Goal: Information Seeking & Learning: Find specific page/section

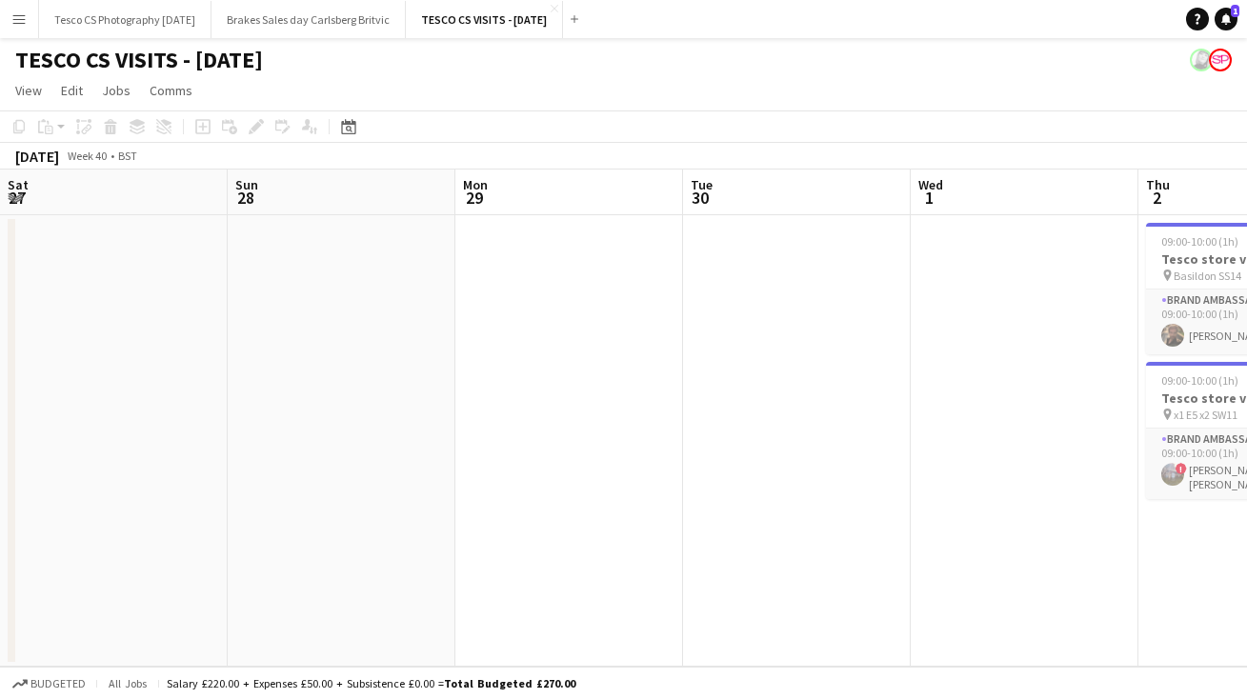
scroll to position [0, 667]
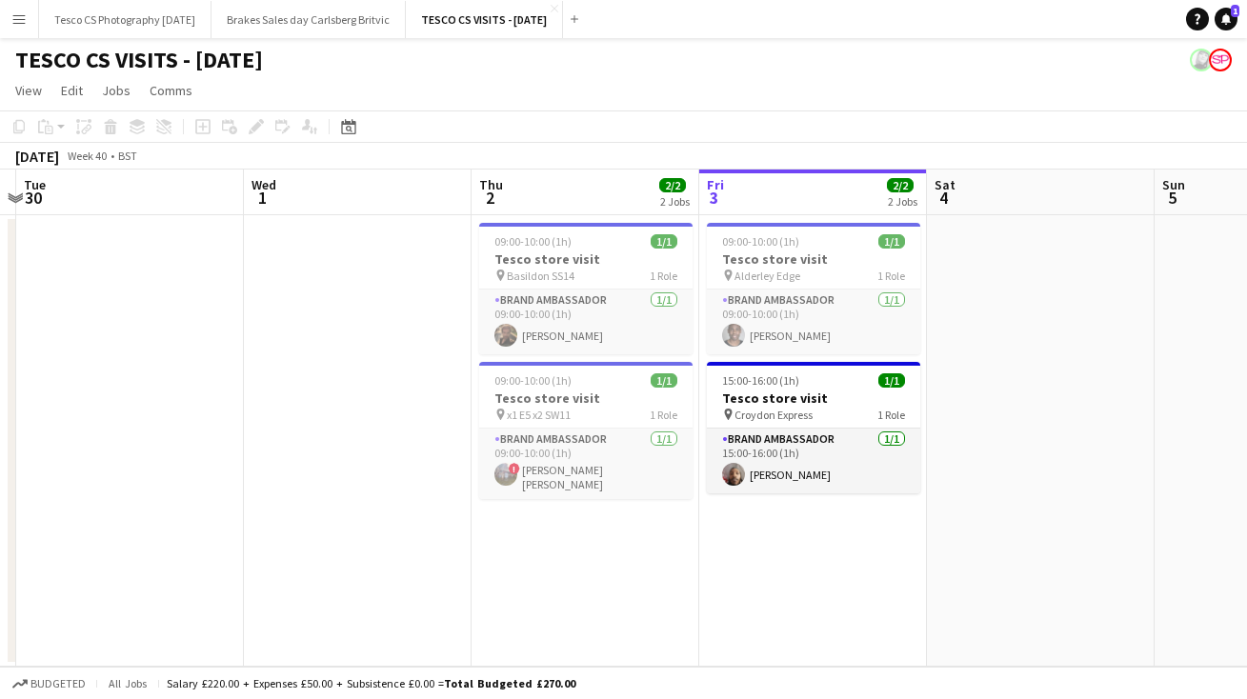
click at [24, 20] on app-icon "Menu" at bounding box center [18, 18] width 15 height 15
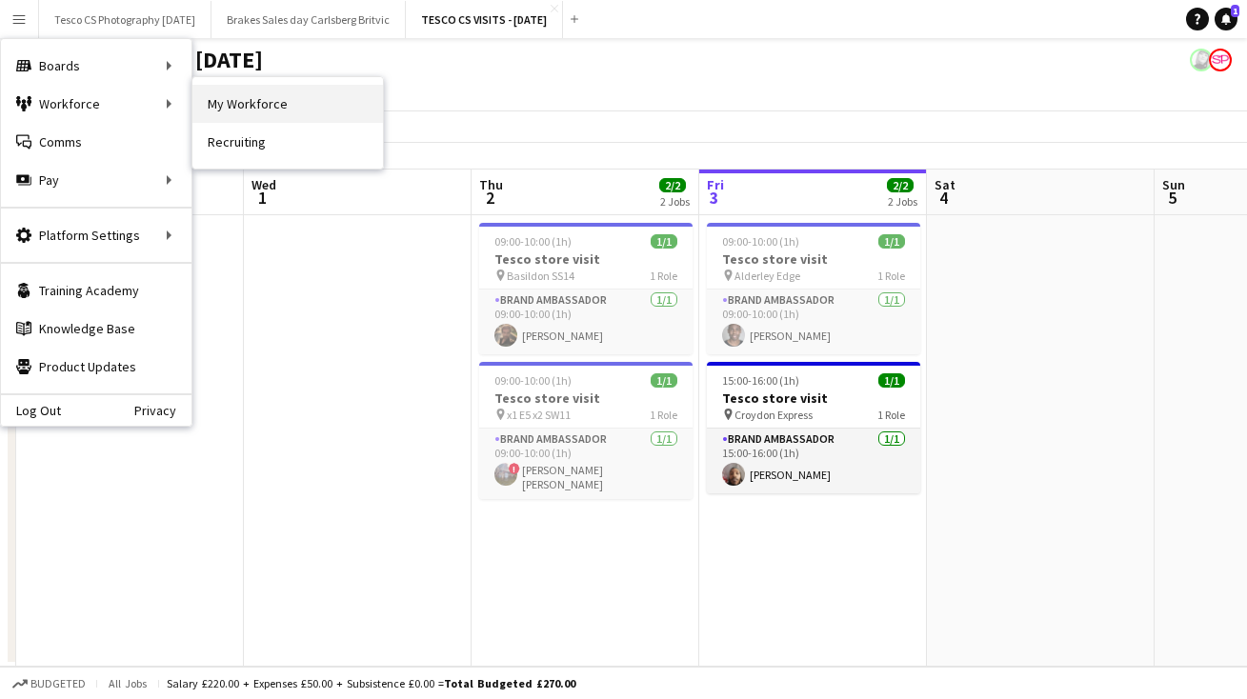
click at [228, 109] on link "My Workforce" at bounding box center [287, 104] width 191 height 38
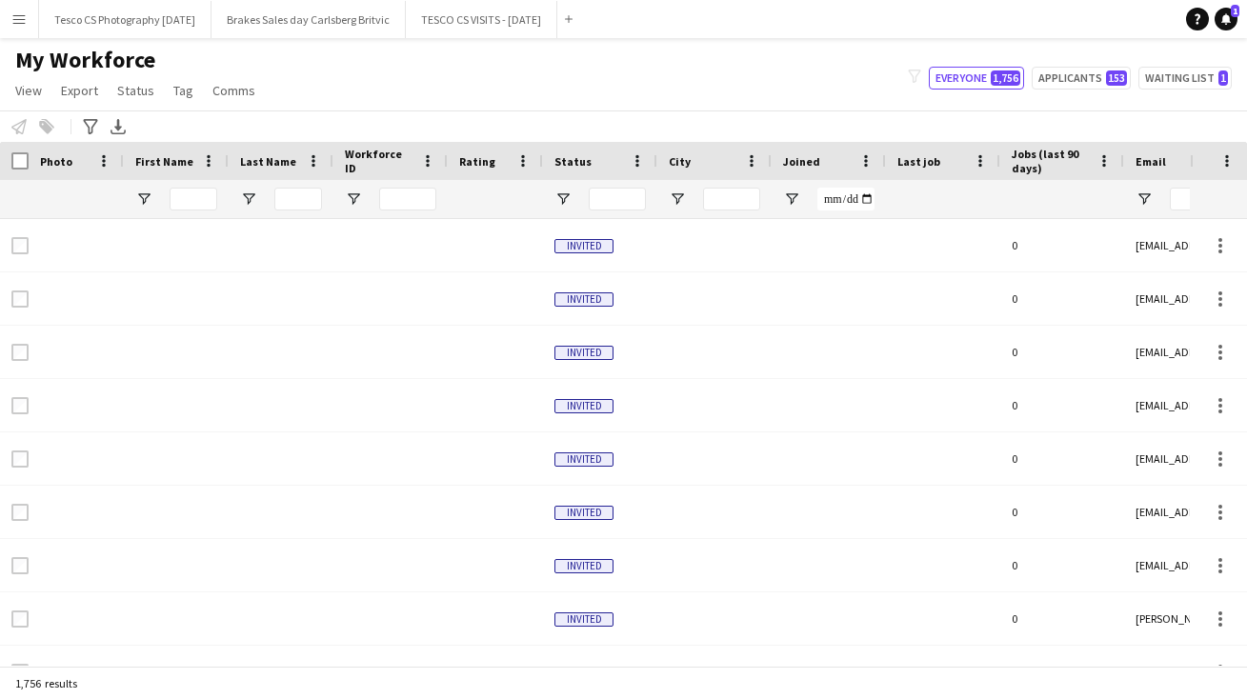
type input "*******"
type input "**********"
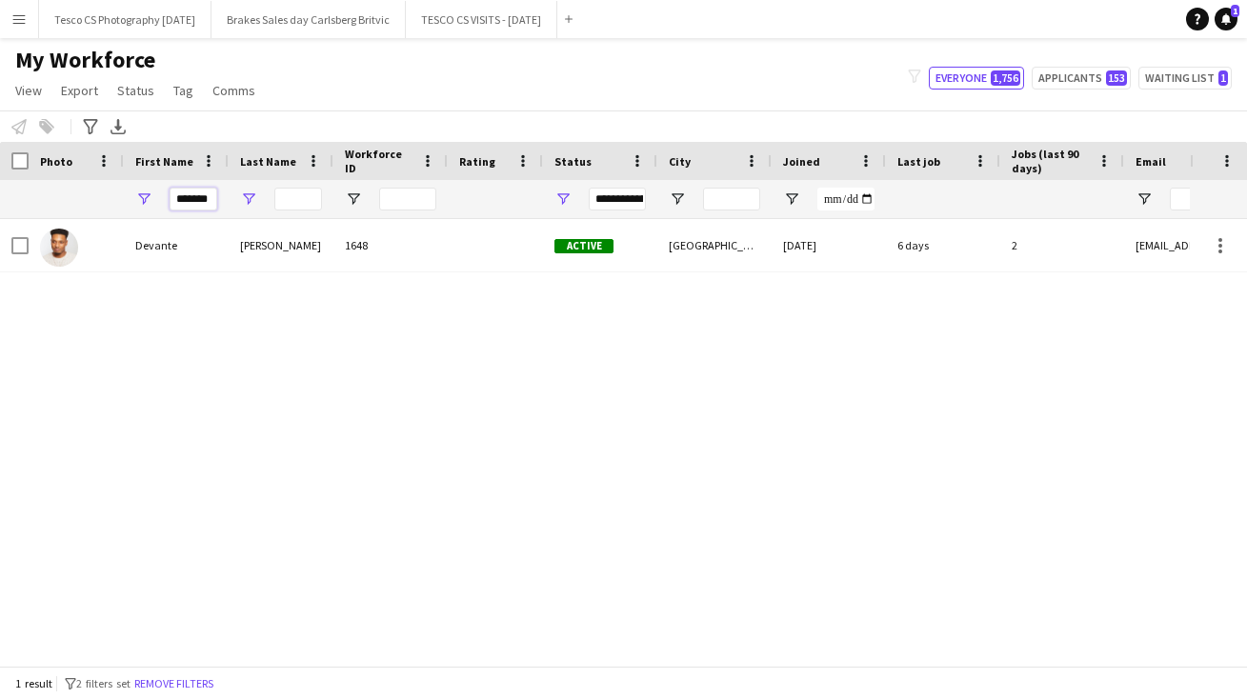
drag, startPoint x: 172, startPoint y: 193, endPoint x: 248, endPoint y: 197, distance: 75.4
click at [248, 197] on div "*******" at bounding box center [1033, 199] width 2066 height 38
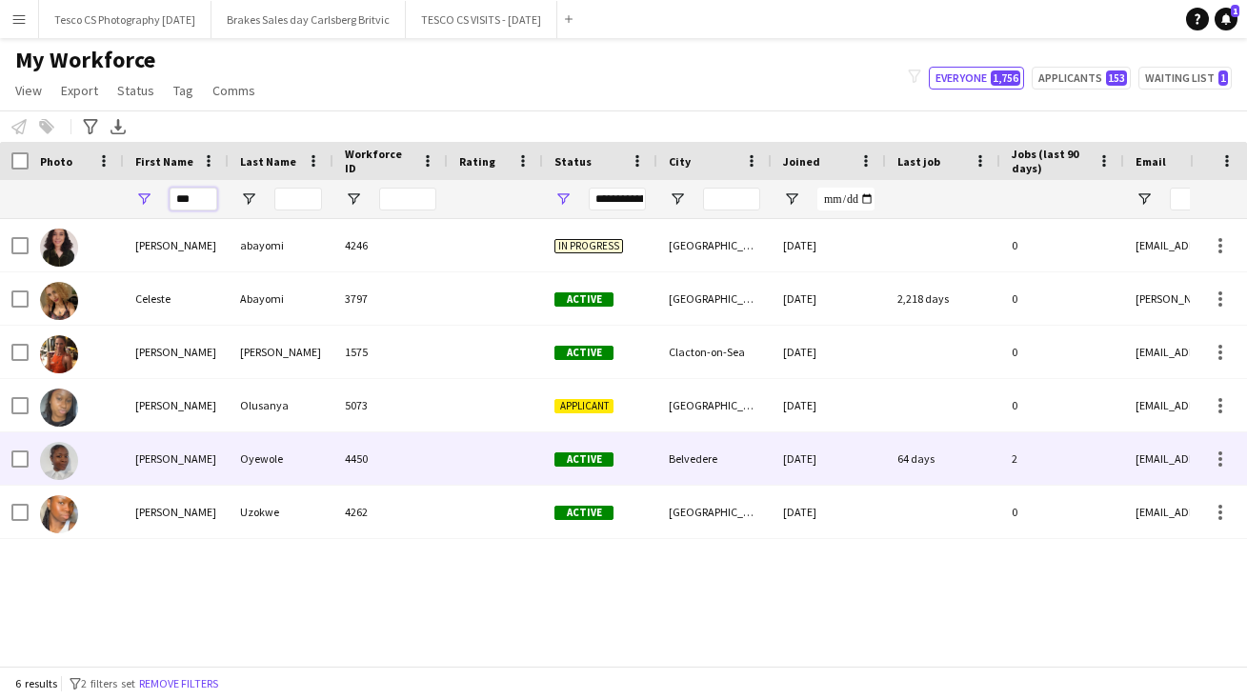
type input "***"
click at [269, 458] on div "Oyewole" at bounding box center [281, 459] width 105 height 52
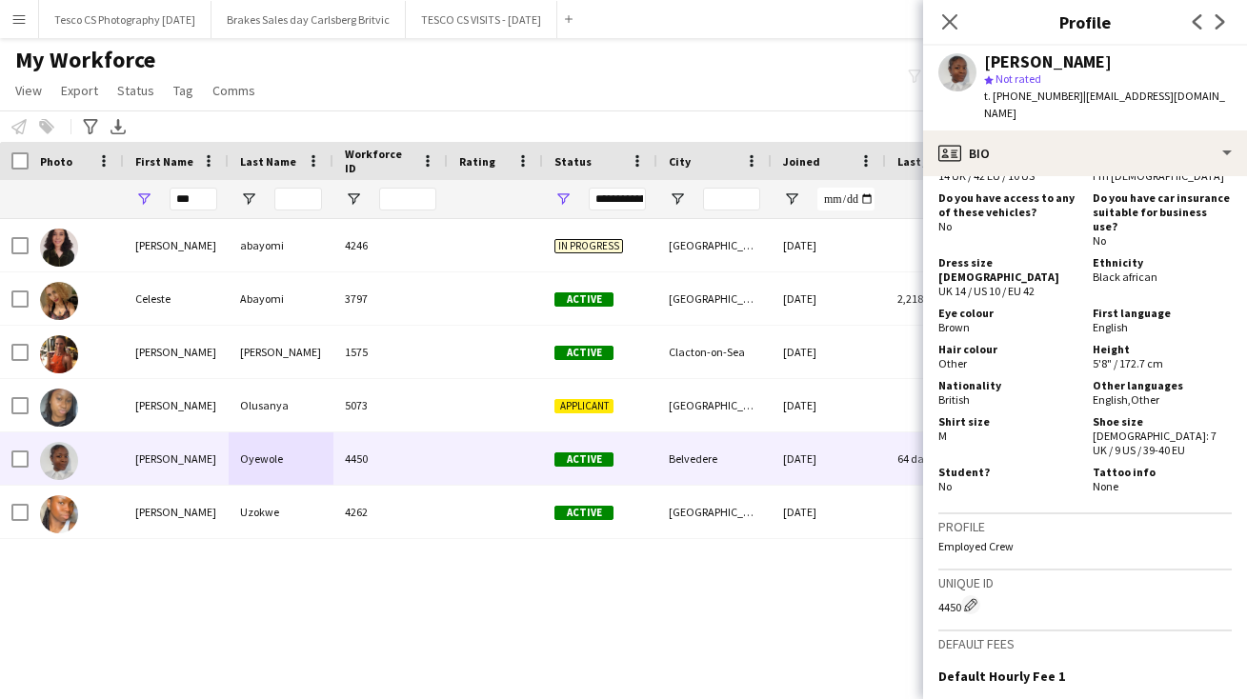
scroll to position [1592, 0]
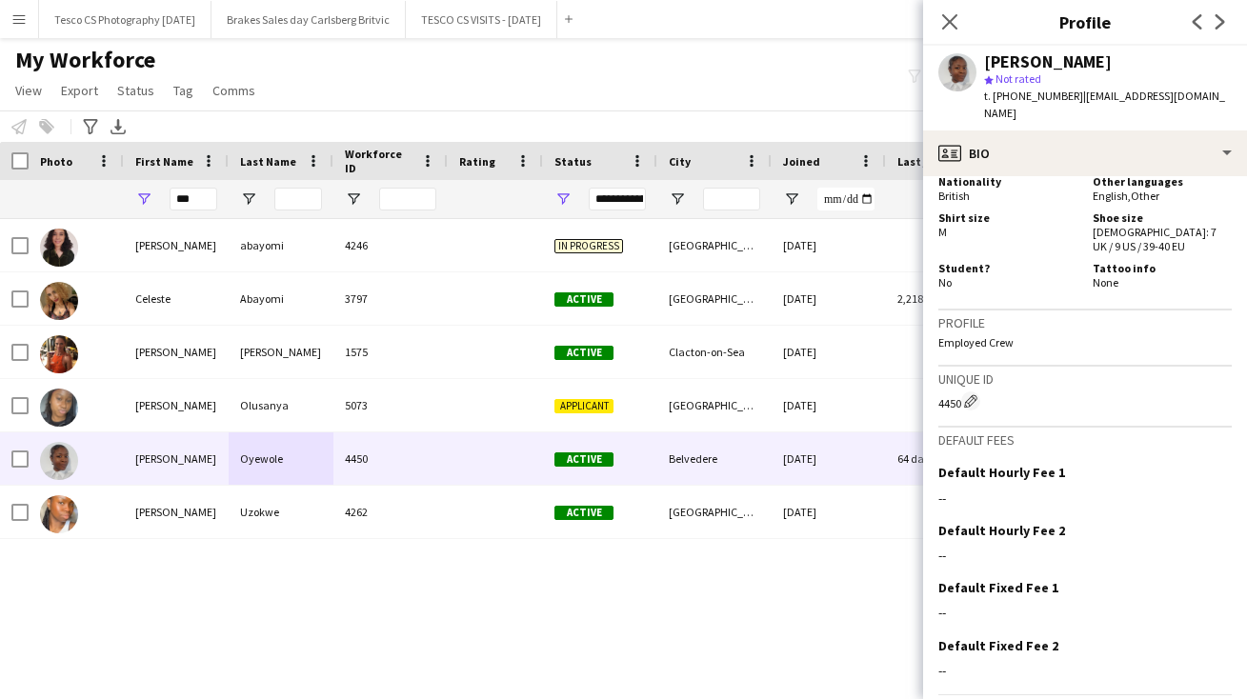
drag, startPoint x: 1142, startPoint y: 548, endPoint x: 1142, endPoint y: 739, distance: 191.5
click at [1142, 698] on html "Menu Boards Boards Boards All jobs Status Workforce Workforce My Workforce Recr…" at bounding box center [623, 349] width 1247 height 699
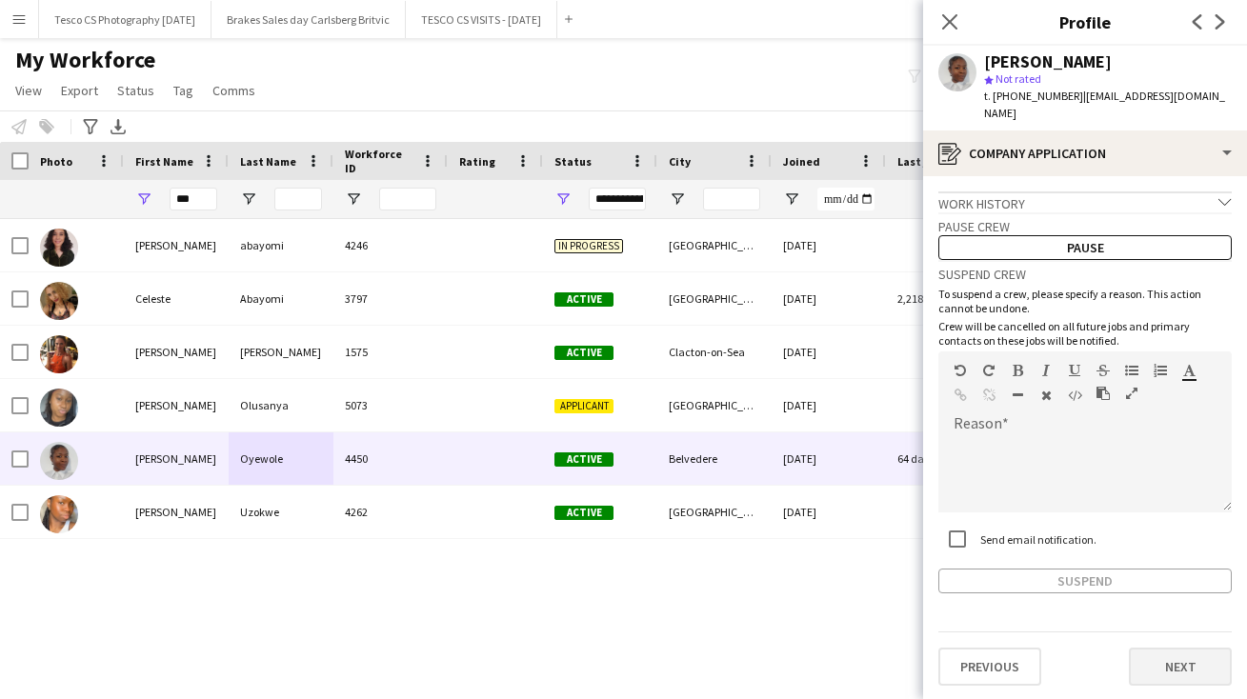
click at [1166, 649] on button "Next" at bounding box center [1180, 667] width 103 height 38
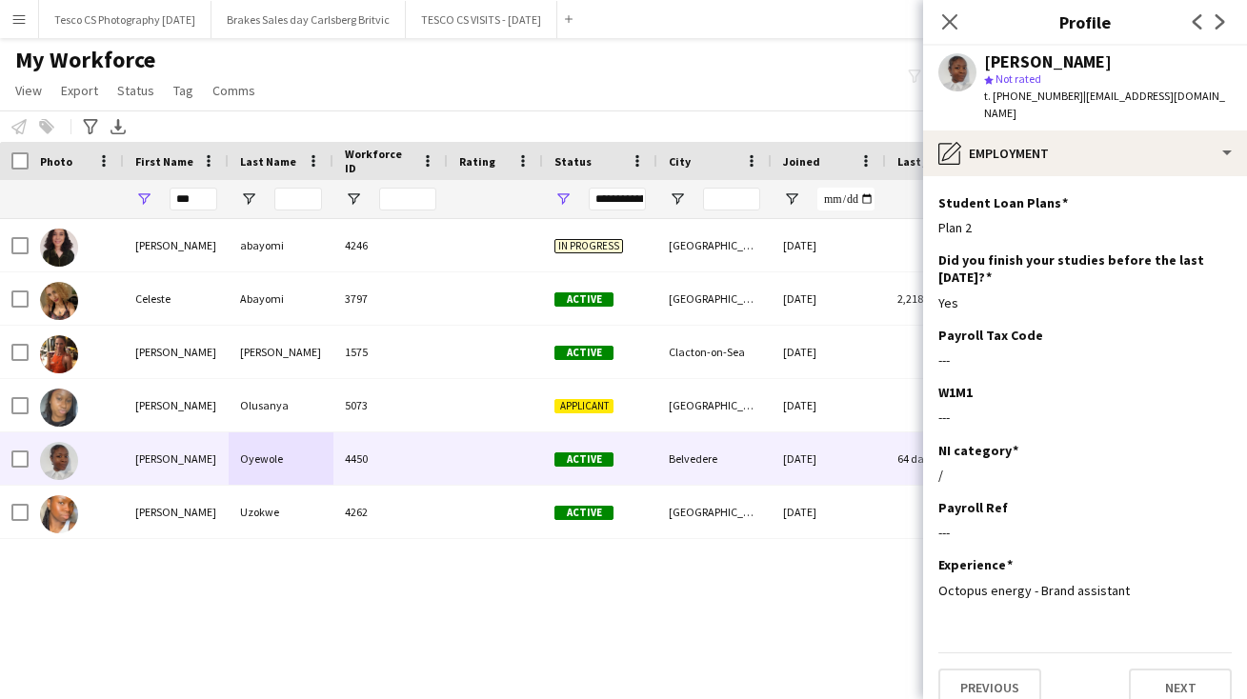
scroll to position [279, 0]
drag, startPoint x: 1162, startPoint y: 639, endPoint x: 1162, endPoint y: 757, distance: 117.2
click at [1162, 698] on html "Menu Boards Boards Boards All jobs Status Workforce Workforce My Workforce Recr…" at bounding box center [623, 349] width 1247 height 699
click at [1158, 669] on button "Next" at bounding box center [1180, 688] width 103 height 38
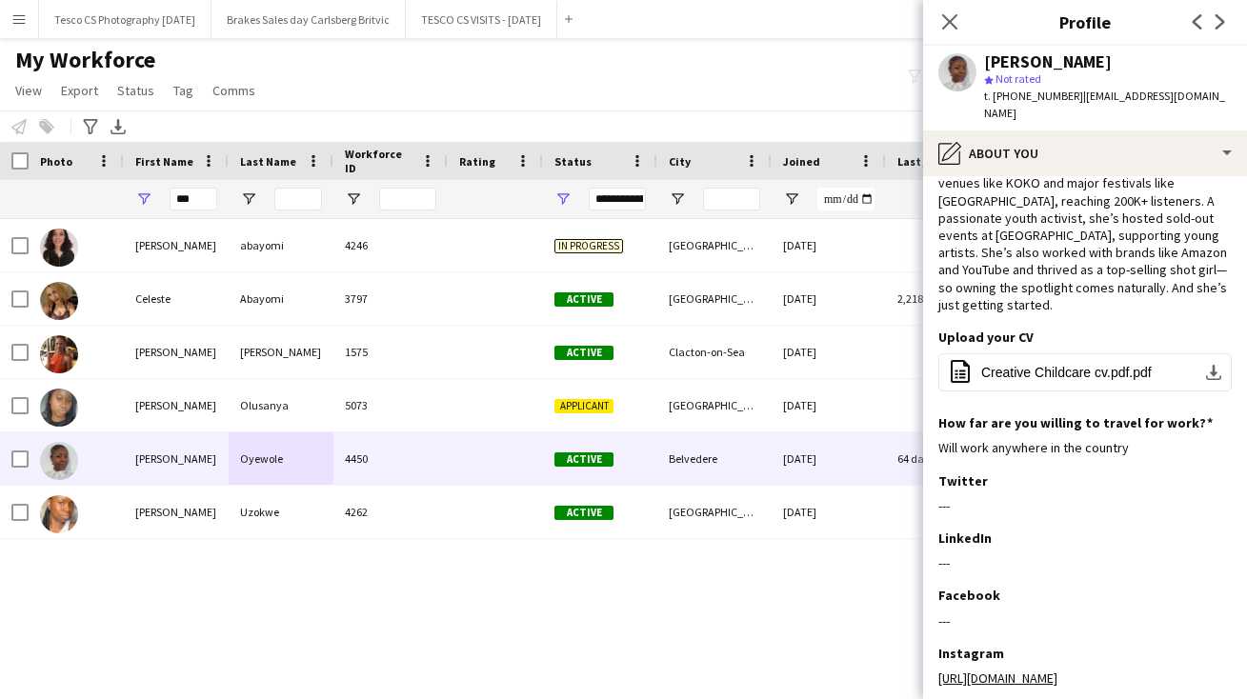
scroll to position [165, 0]
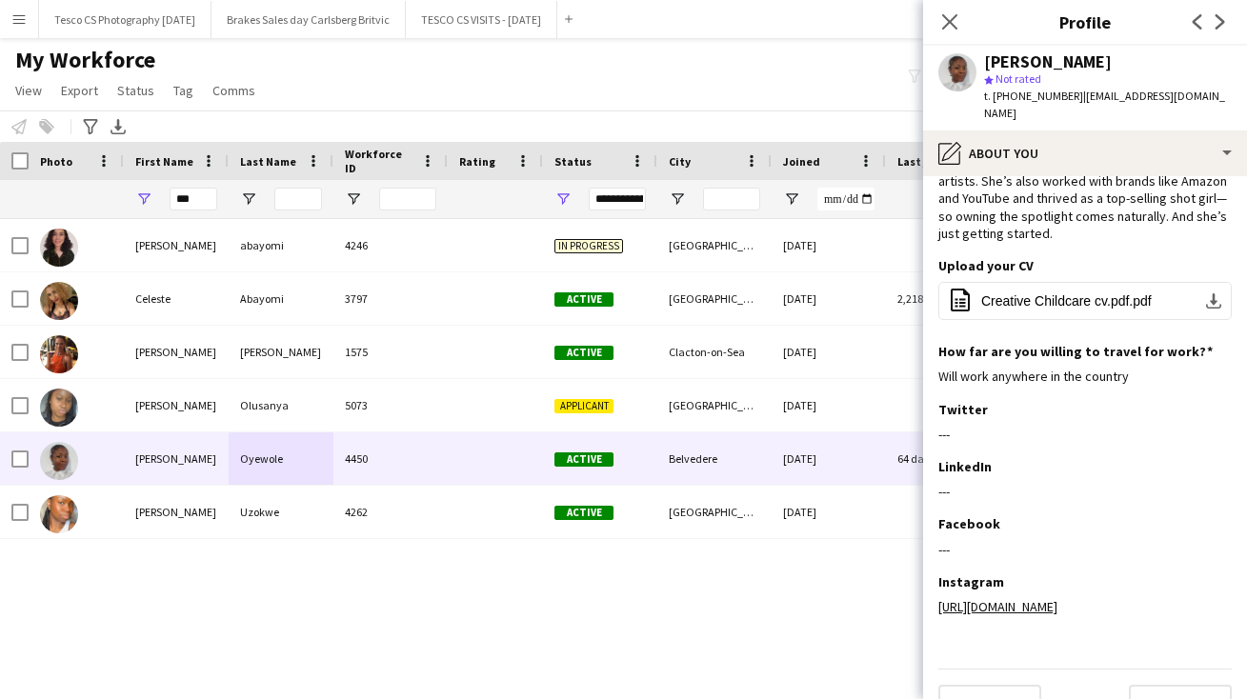
drag, startPoint x: 1134, startPoint y: 637, endPoint x: 1138, endPoint y: 729, distance: 91.6
click at [1138, 698] on html "Menu Boards Boards Boards All jobs Status Workforce Workforce My Workforce Recr…" at bounding box center [623, 349] width 1247 height 699
click at [1170, 685] on button "Next" at bounding box center [1180, 704] width 103 height 38
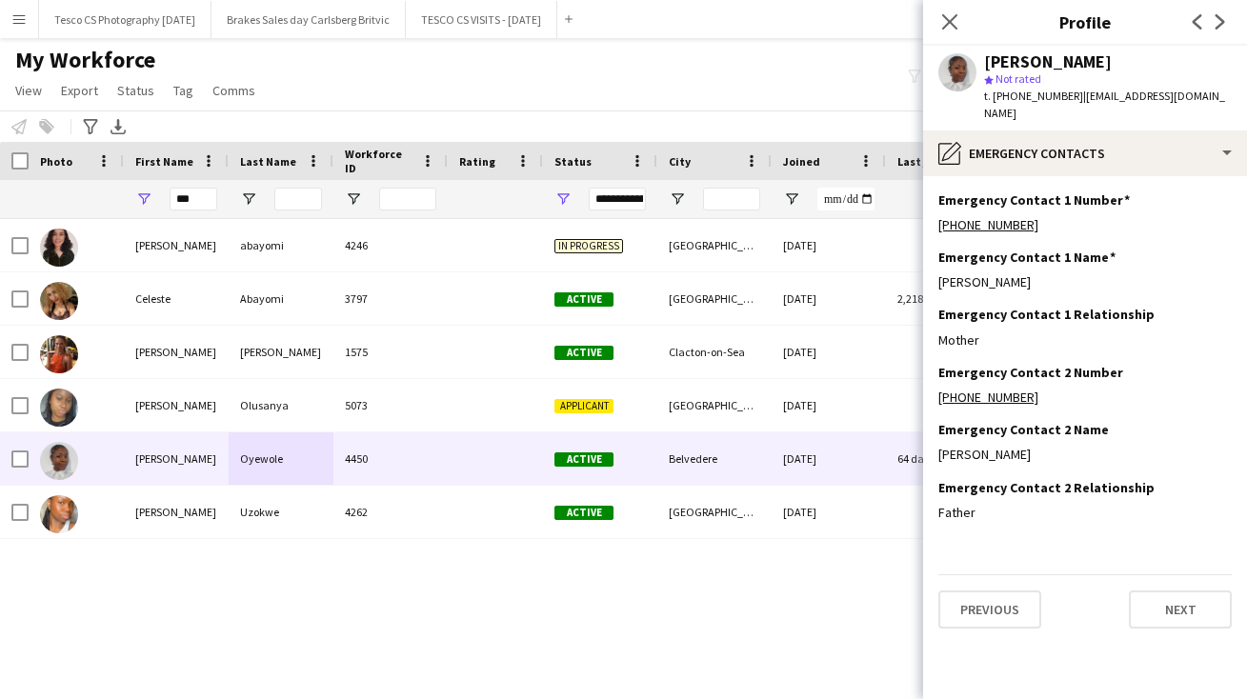
scroll to position [0, 0]
click at [1159, 592] on button "Next" at bounding box center [1180, 610] width 103 height 38
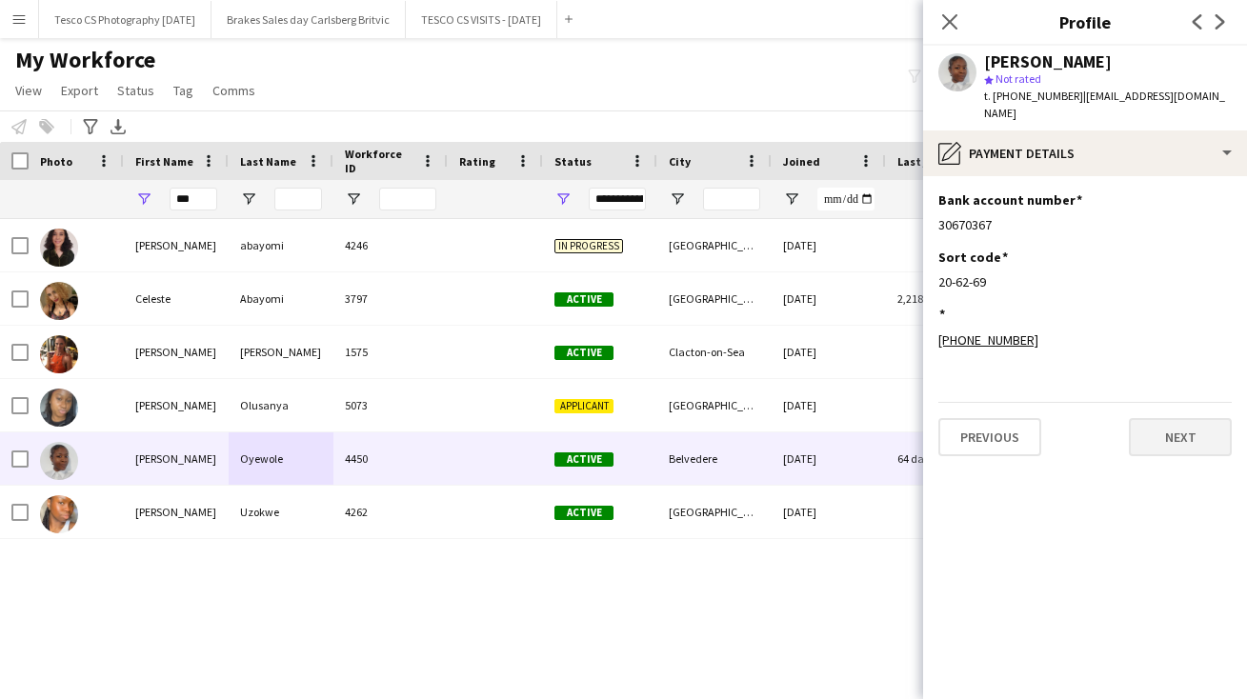
click at [1159, 418] on button "Next" at bounding box center [1180, 437] width 103 height 38
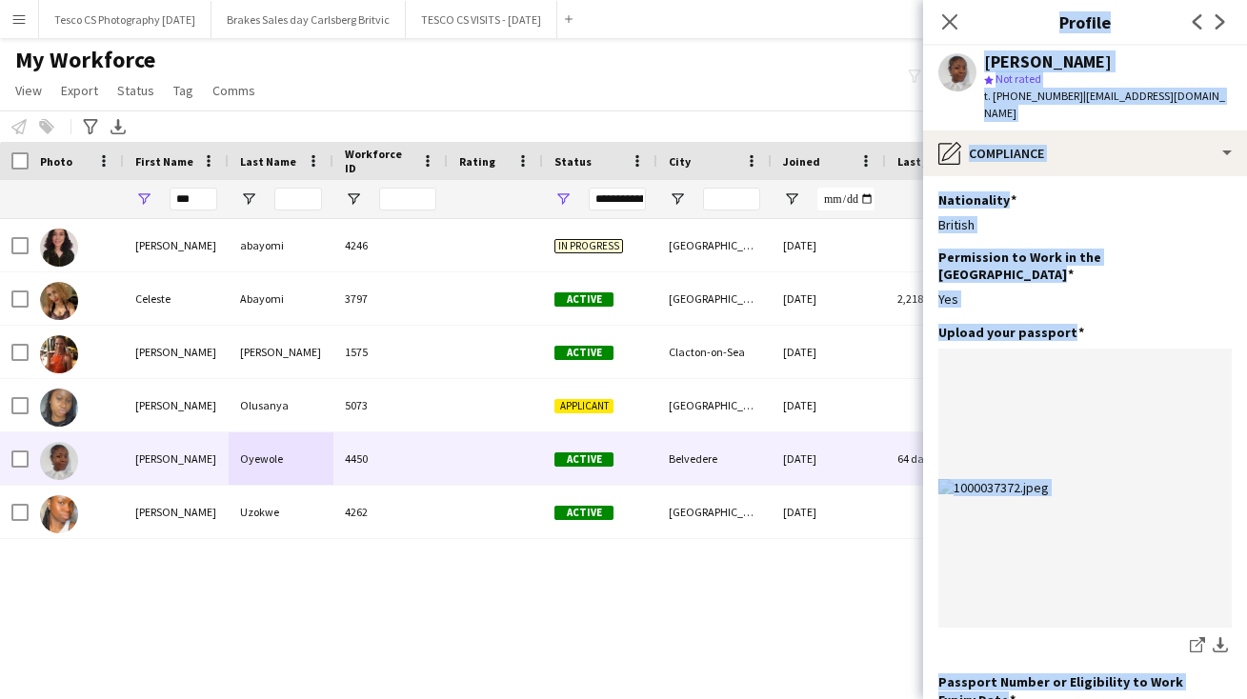
drag, startPoint x: 1141, startPoint y: 662, endPoint x: 1145, endPoint y: 757, distance: 94.5
click at [1145, 698] on html "Menu Boards Boards Boards All jobs Status Workforce Workforce My Workforce Recr…" at bounding box center [623, 349] width 1247 height 699
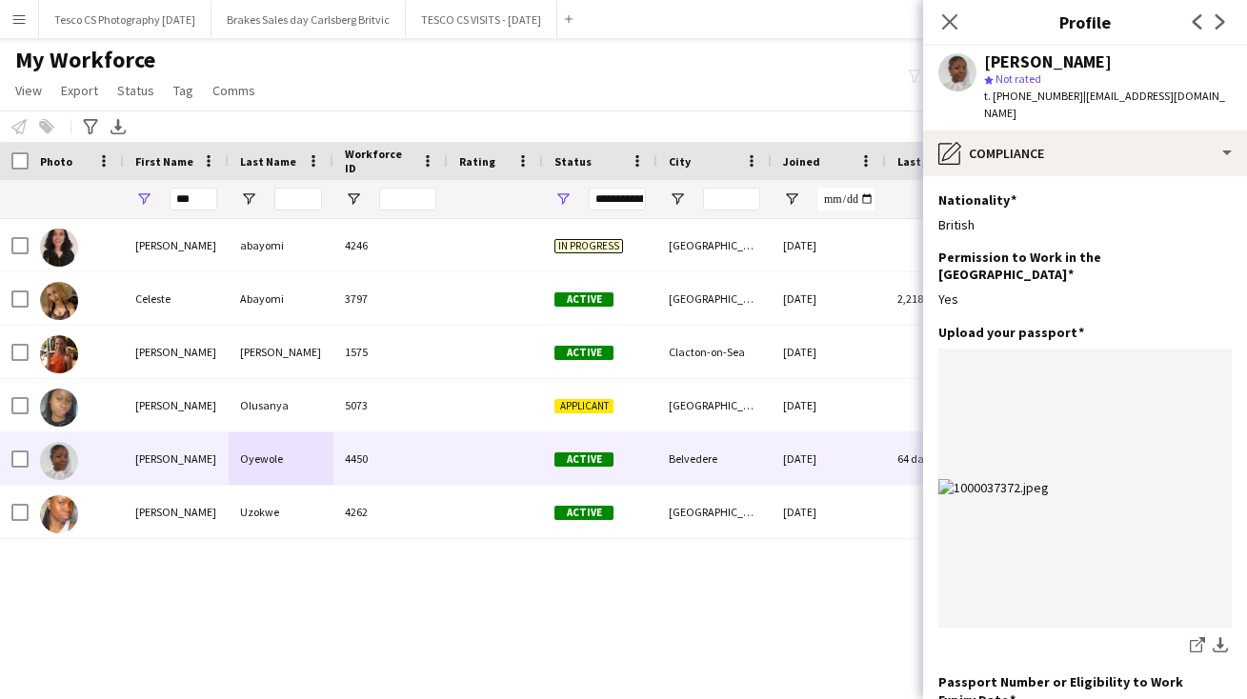
click at [1237, 524] on app-section-data-types "Nationality Edit this field British Permission to Work in the UK Edit this fiel…" at bounding box center [1085, 437] width 324 height 523
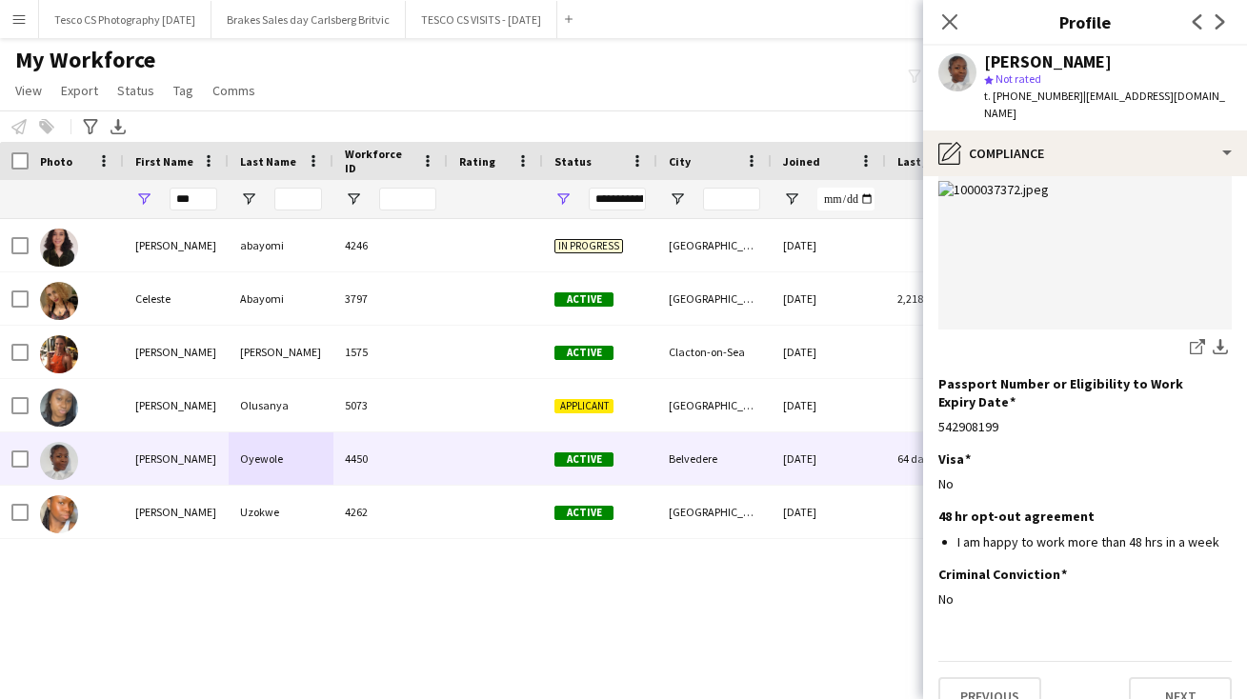
scroll to position [292, 0]
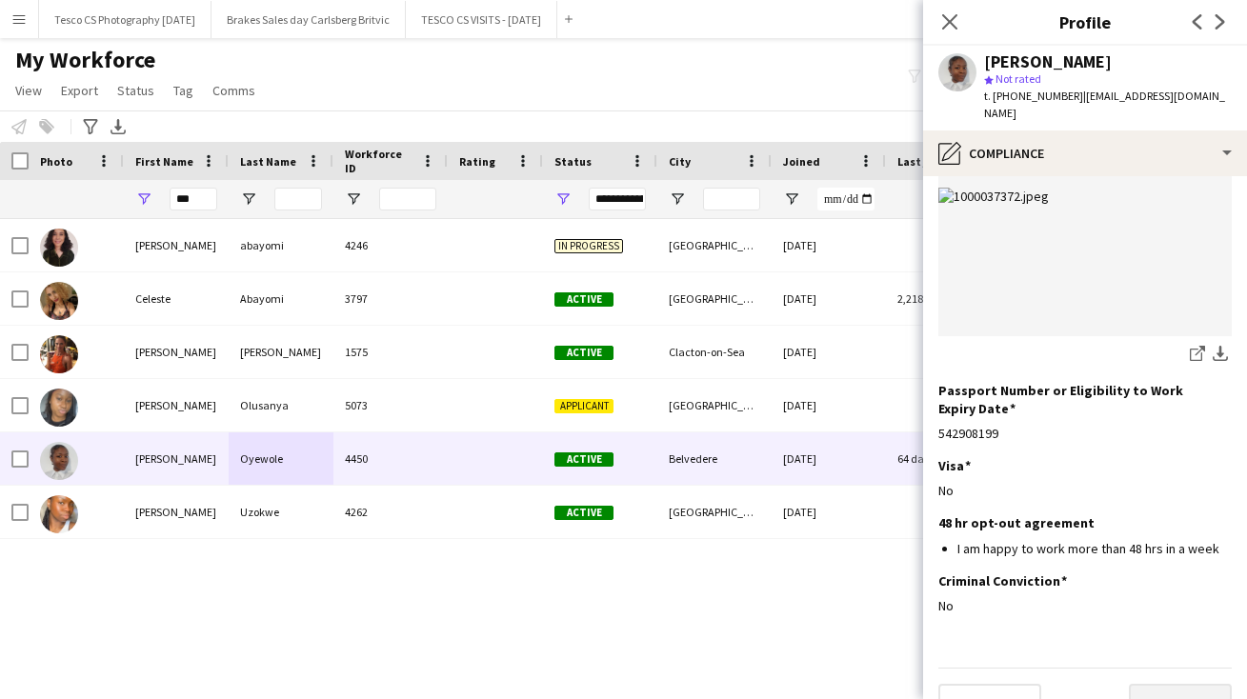
click at [1169, 684] on button "Next" at bounding box center [1180, 703] width 103 height 38
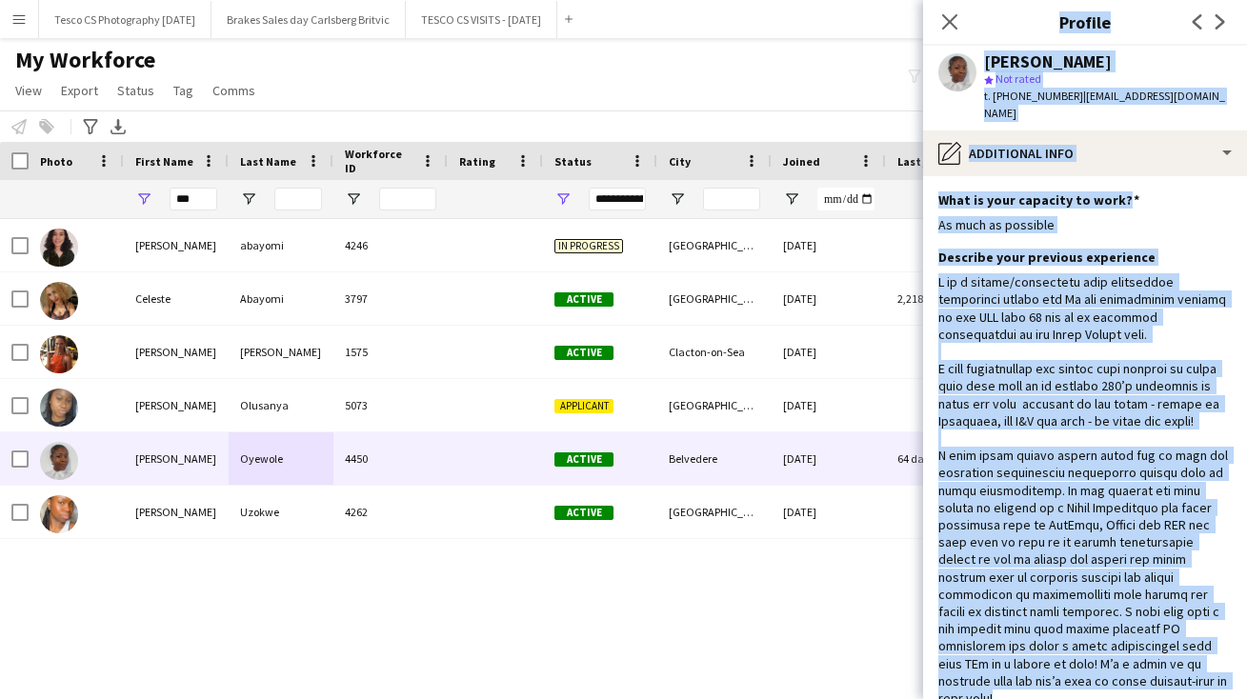
scroll to position [148, 0]
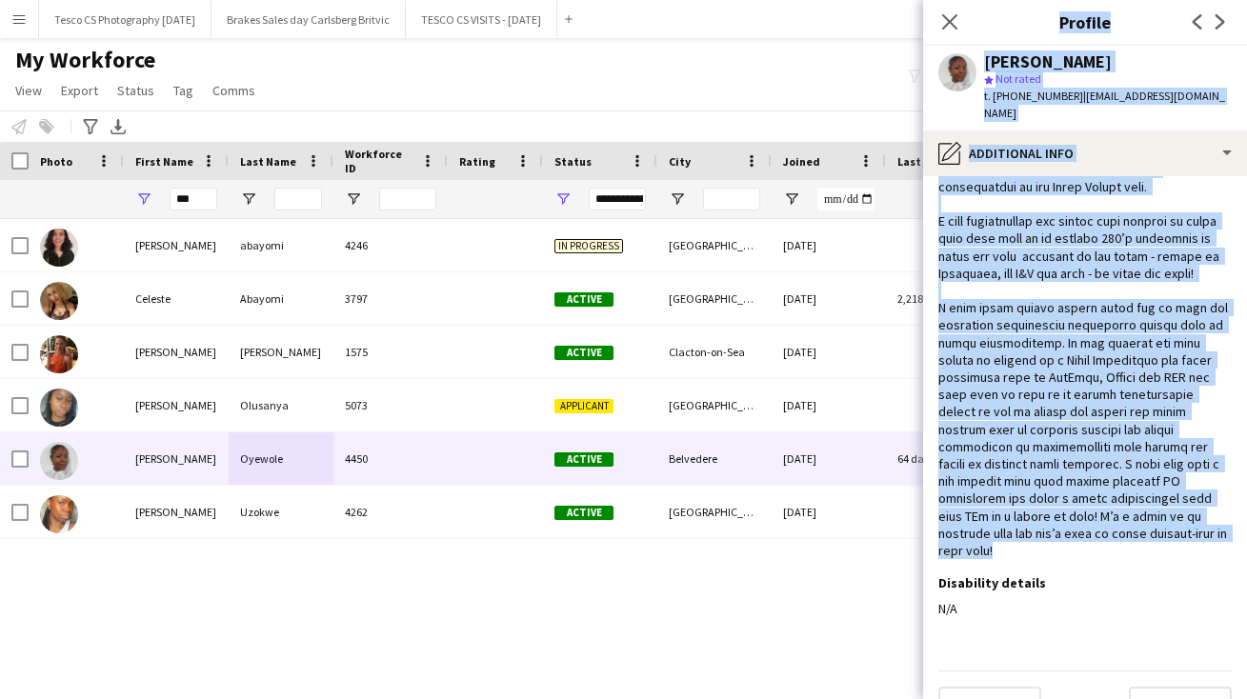
drag, startPoint x: 1212, startPoint y: 653, endPoint x: 1213, endPoint y: 757, distance: 103.9
click at [1213, 698] on html "Menu Boards Boards Boards All jobs Status Workforce Workforce My Workforce Recr…" at bounding box center [623, 349] width 1247 height 699
click at [1174, 687] on button "Next" at bounding box center [1180, 706] width 103 height 38
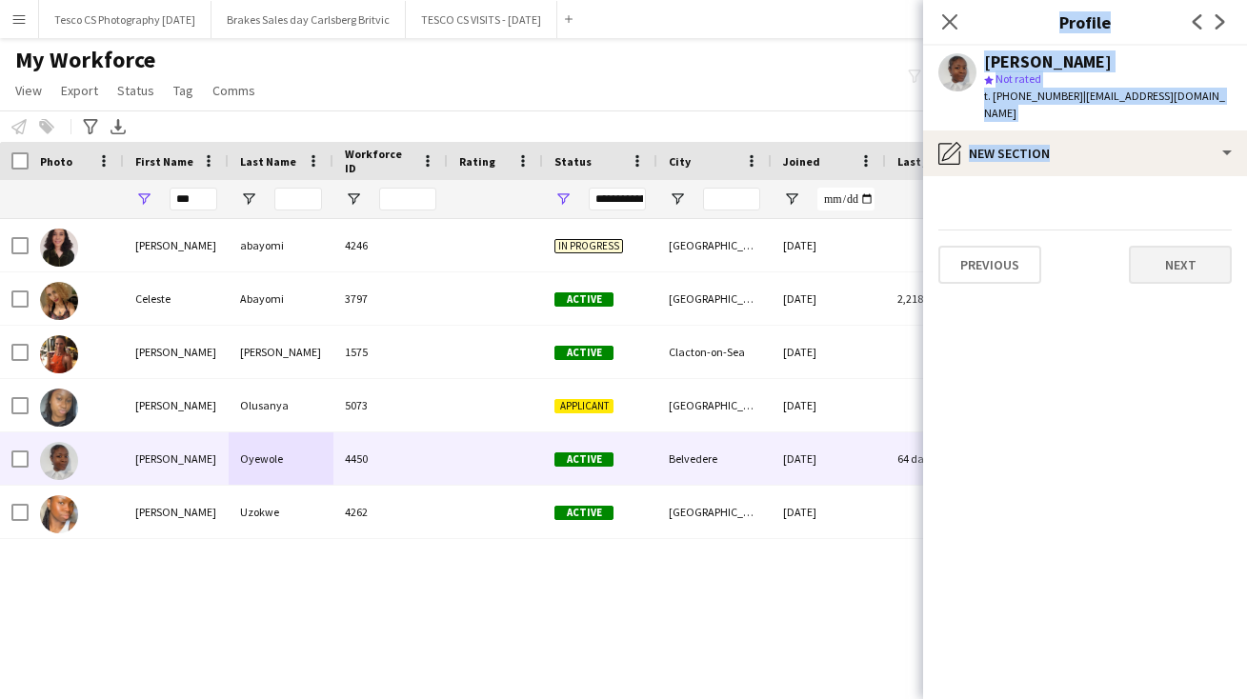
click at [1164, 246] on button "Next" at bounding box center [1180, 265] width 103 height 38
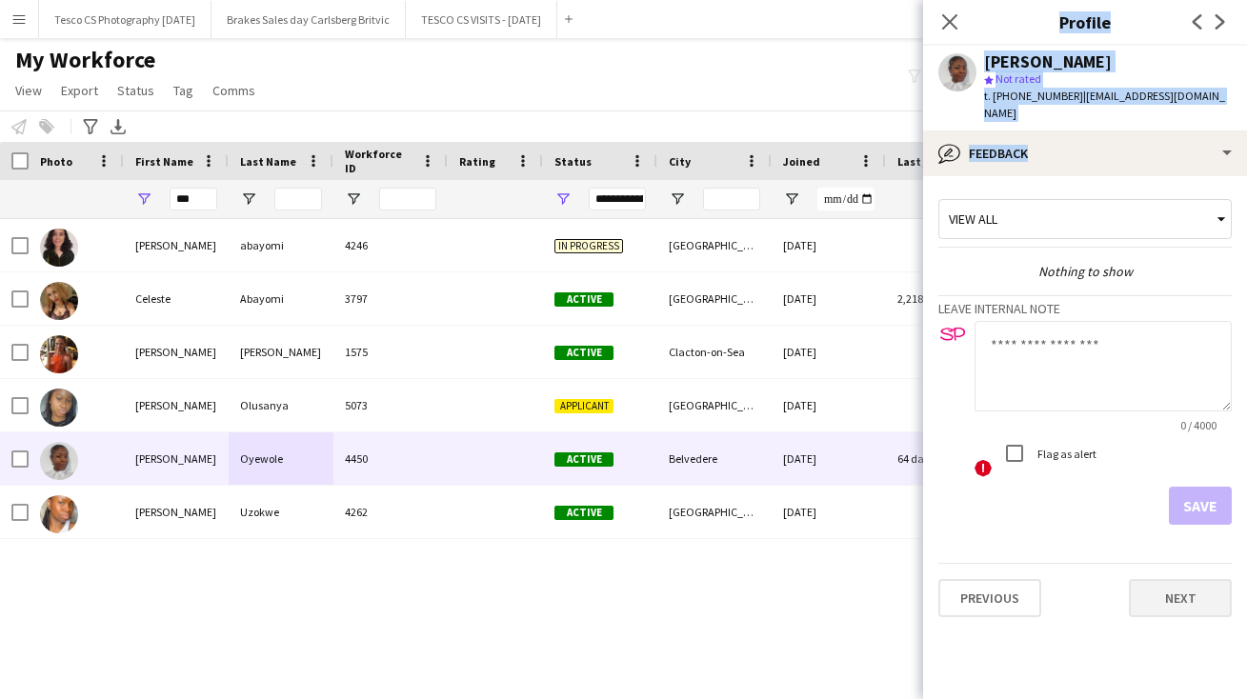
click at [1145, 579] on button "Next" at bounding box center [1180, 598] width 103 height 38
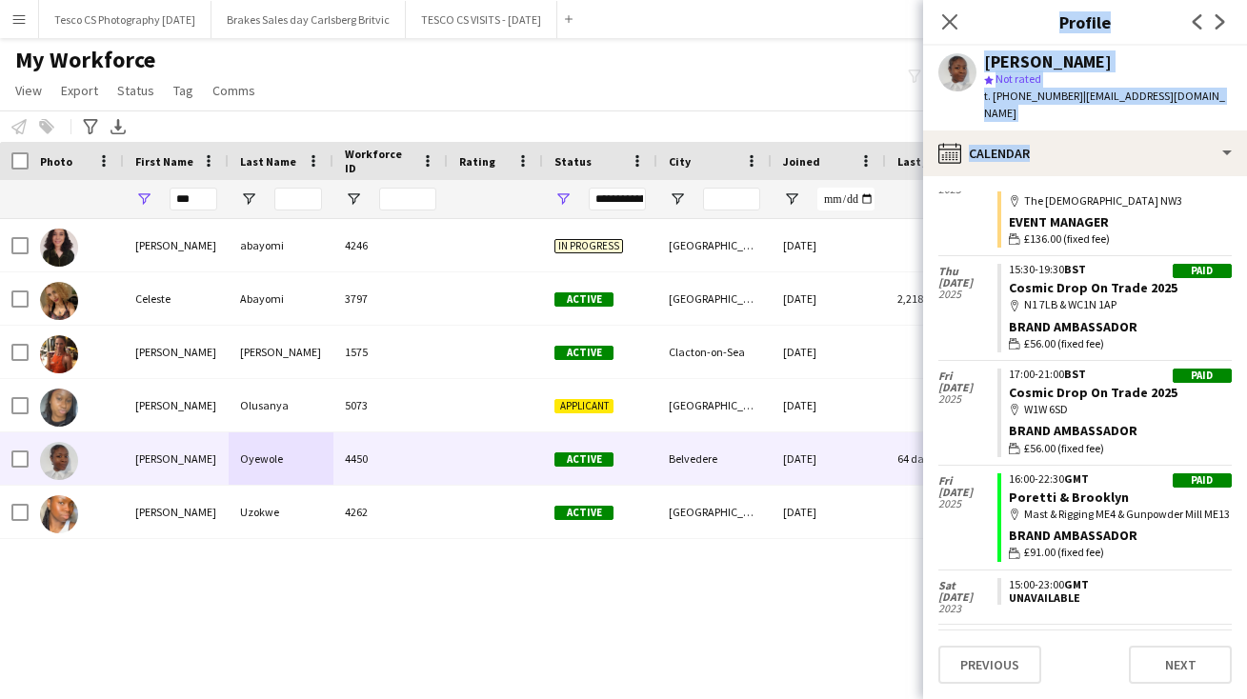
drag, startPoint x: 1144, startPoint y: 530, endPoint x: 1144, endPoint y: 642, distance: 112.4
click at [1144, 645] on app-calendar-tab "calendar-full Select date Fri 22 Aug 2025 Reserve list 14:00-22:00 BST Aspall T…" at bounding box center [1085, 437] width 324 height 523
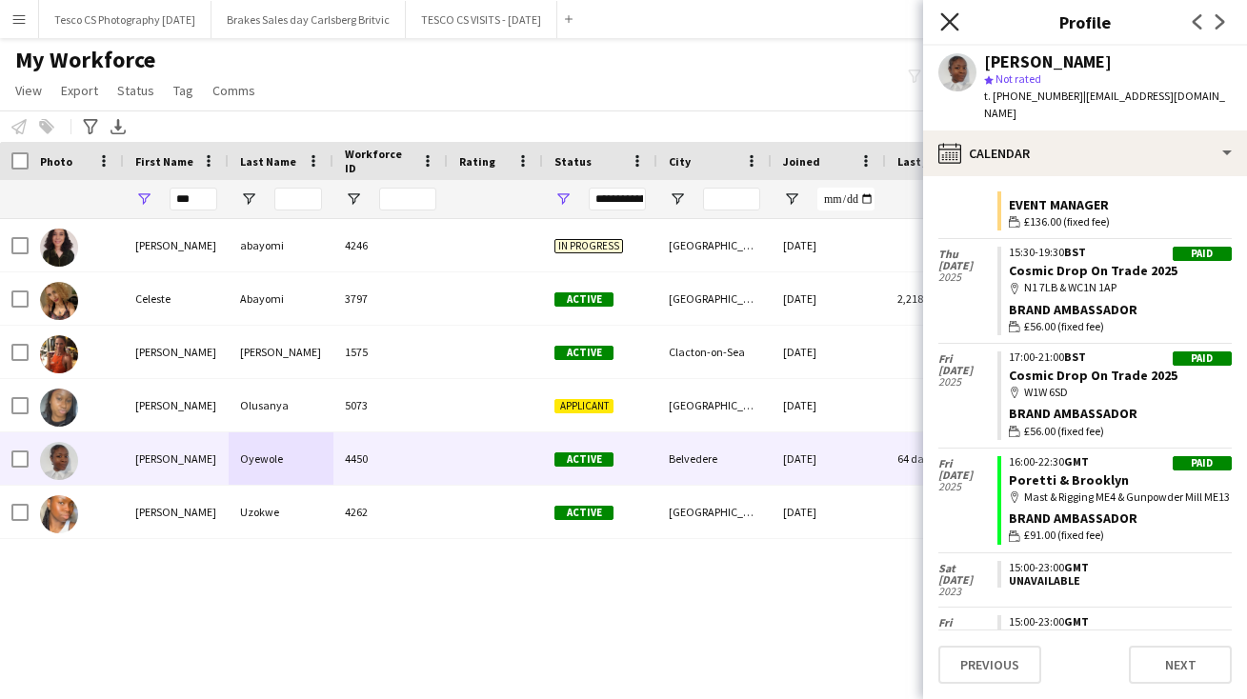
click at [947, 19] on icon at bounding box center [949, 21] width 18 height 18
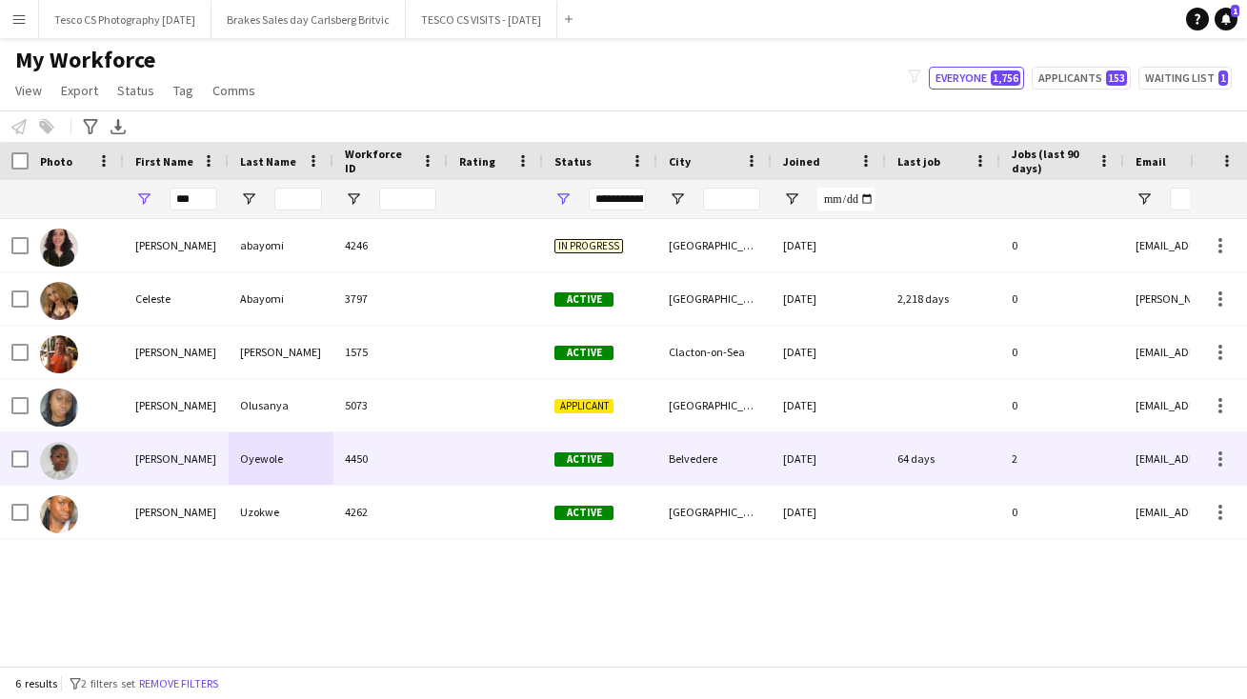
click at [150, 457] on div "[PERSON_NAME]" at bounding box center [176, 459] width 105 height 52
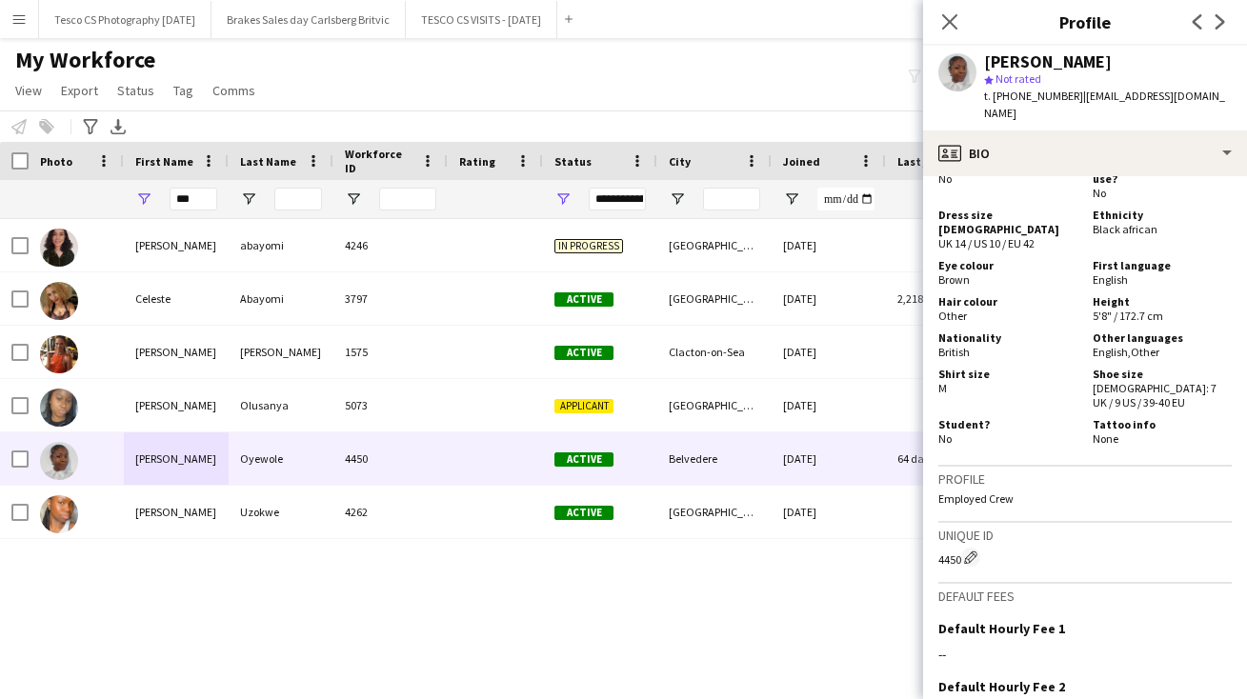
scroll to position [1592, 0]
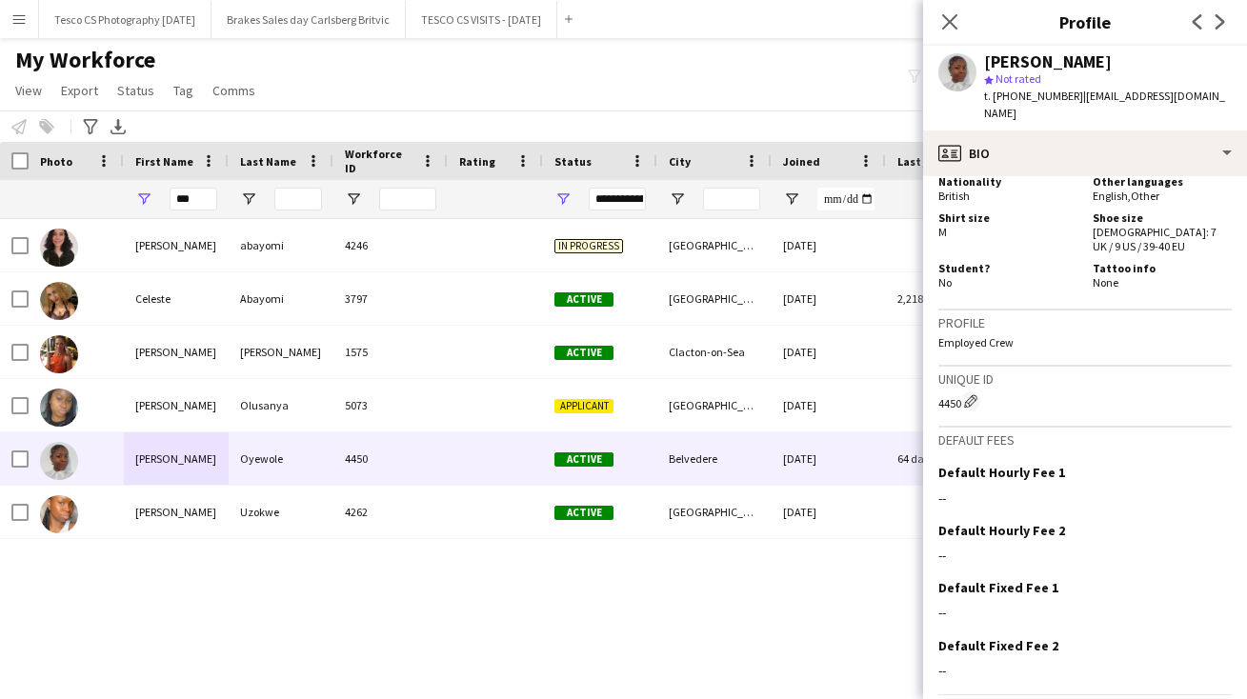
drag, startPoint x: 1127, startPoint y: 529, endPoint x: 1127, endPoint y: 730, distance: 201.1
click at [1127, 698] on html "Menu Boards Boards Boards All jobs Status Workforce Workforce My Workforce Recr…" at bounding box center [623, 349] width 1247 height 699
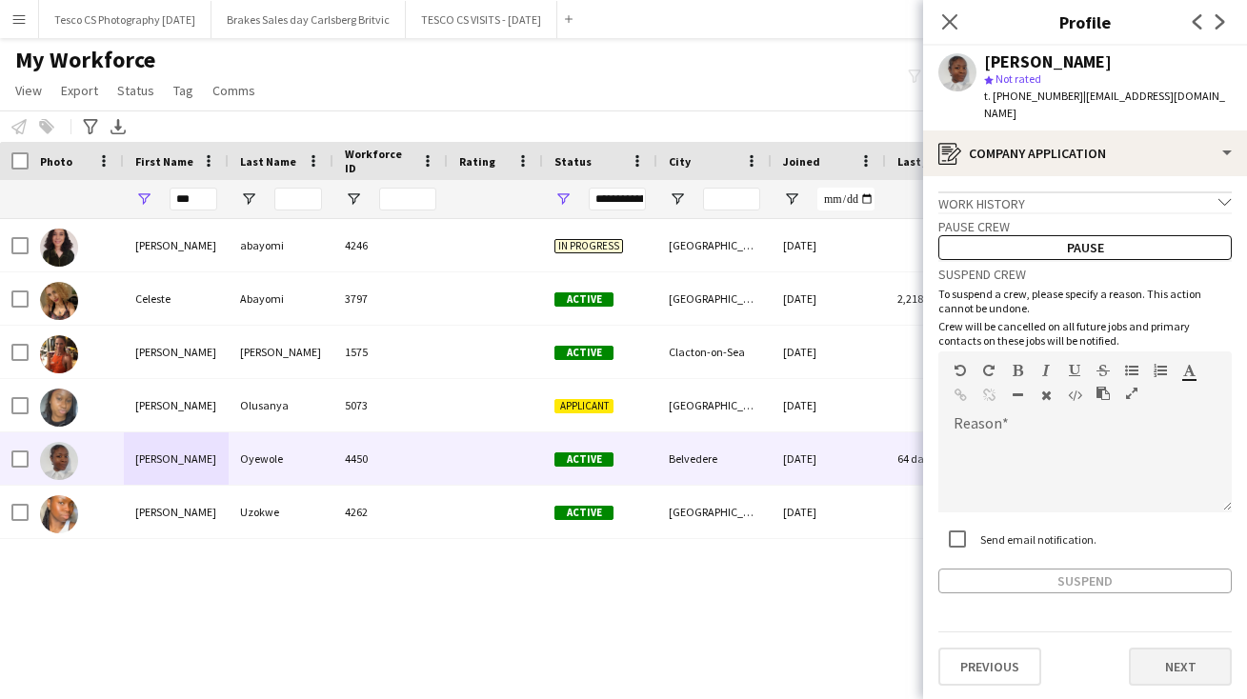
click at [1164, 648] on button "Next" at bounding box center [1180, 667] width 103 height 38
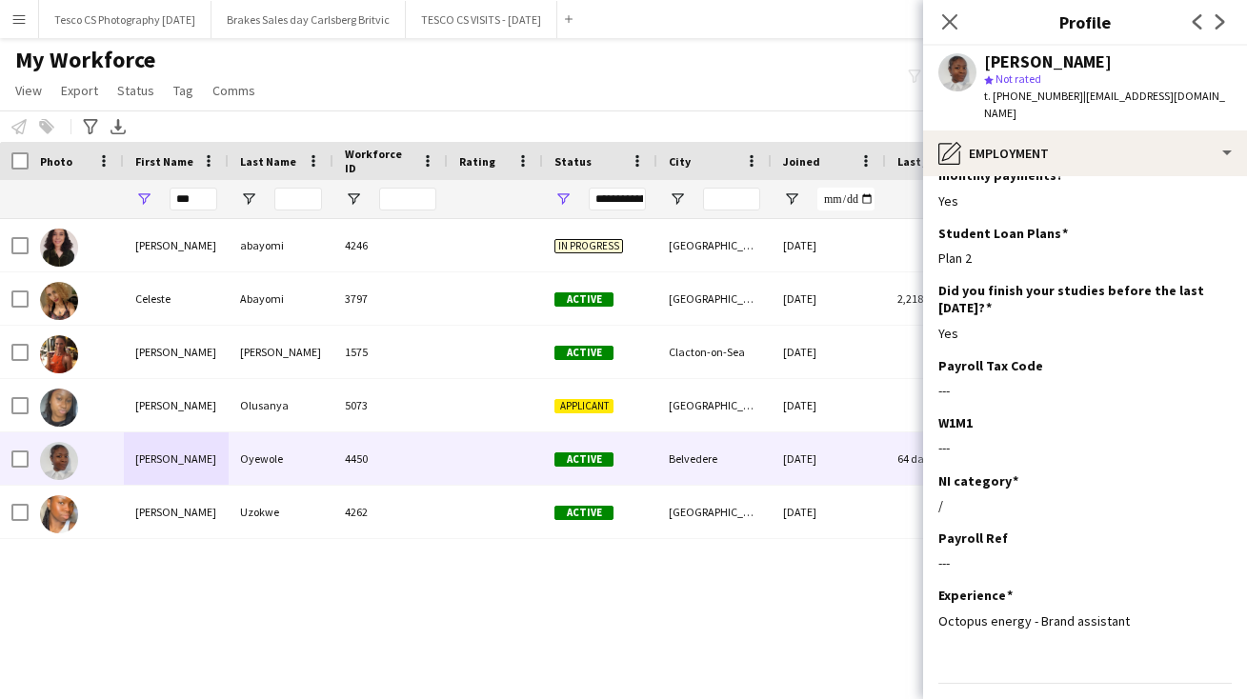
scroll to position [279, 0]
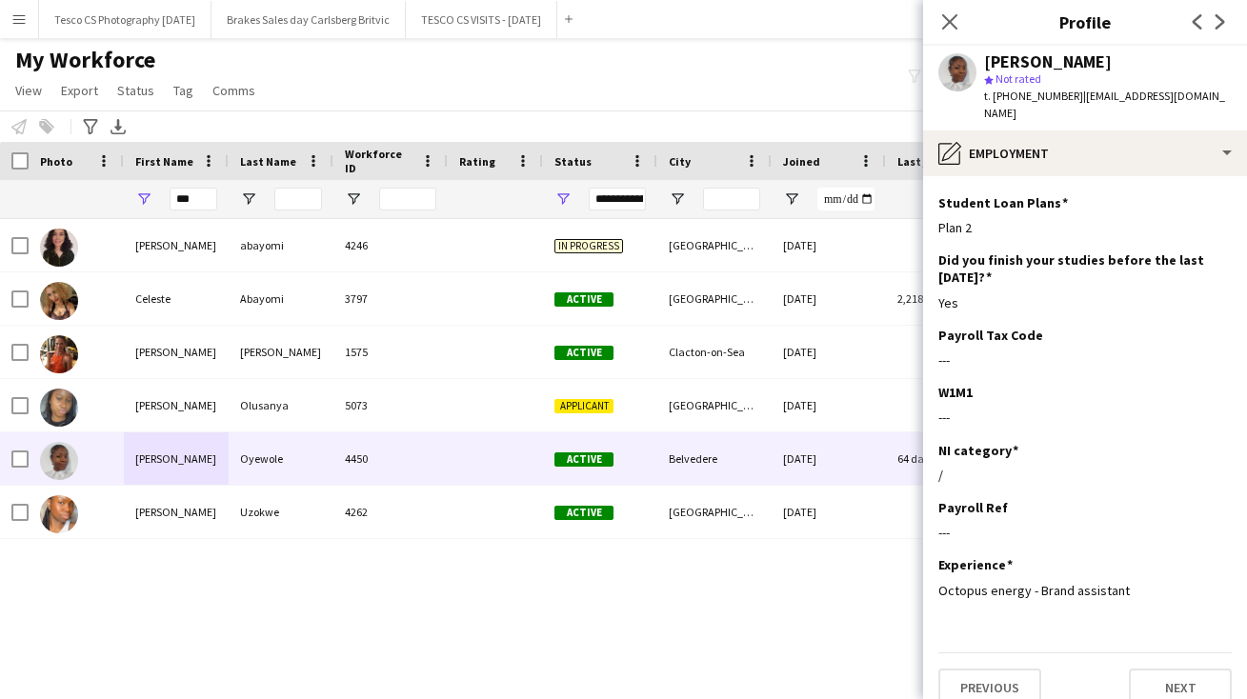
drag, startPoint x: 1162, startPoint y: 638, endPoint x: 1163, endPoint y: 717, distance: 79.1
click at [1163, 698] on html "Menu Boards Boards Boards All jobs Status Workforce Workforce My Workforce Recr…" at bounding box center [623, 349] width 1247 height 699
click at [1167, 669] on button "Next" at bounding box center [1180, 688] width 103 height 38
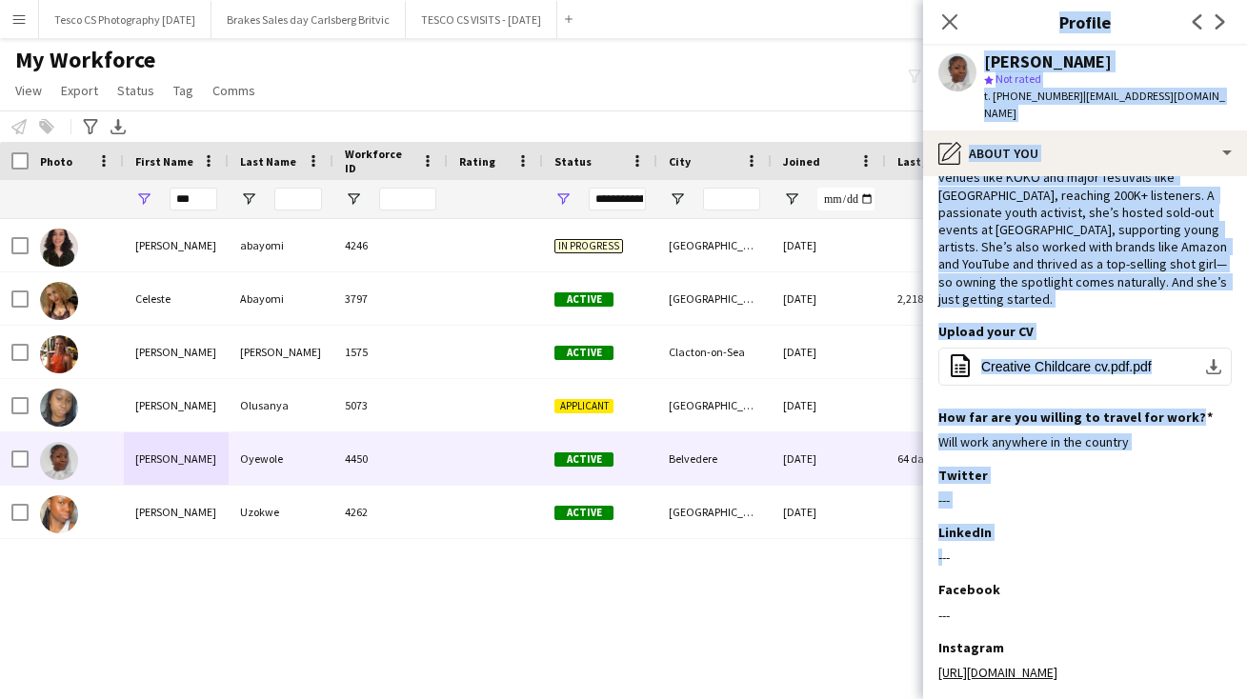
scroll to position [165, 0]
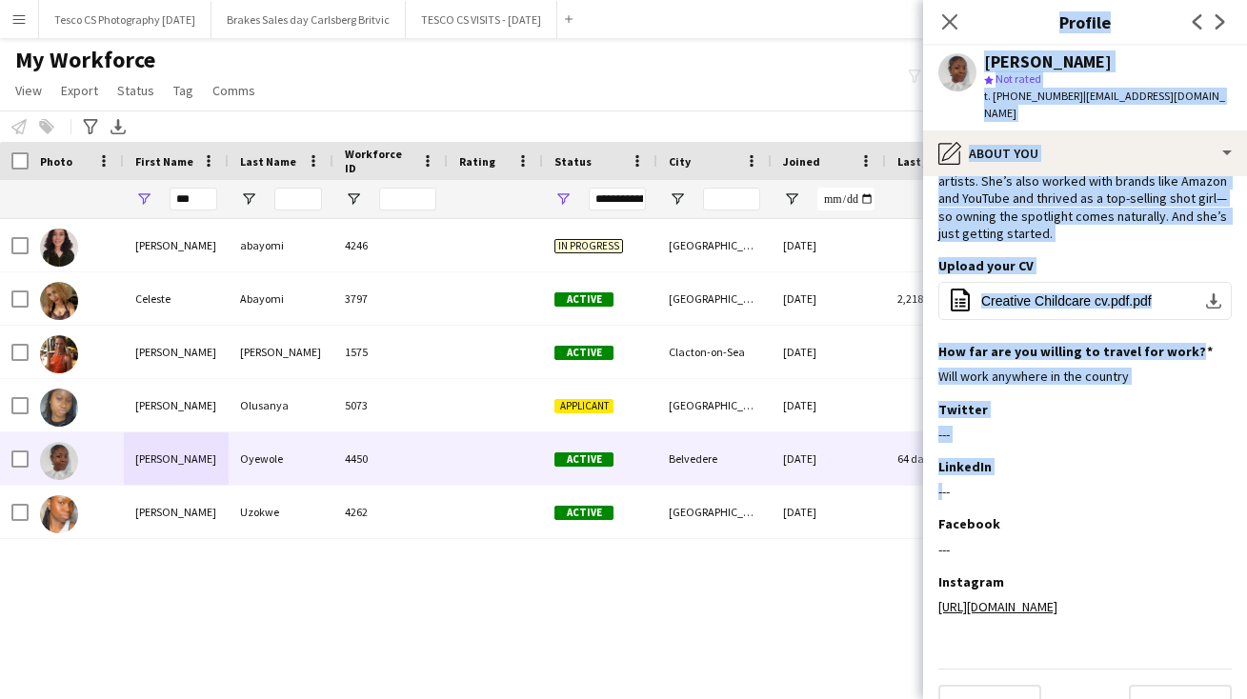
drag, startPoint x: 1158, startPoint y: 601, endPoint x: 1158, endPoint y: 722, distance: 121.0
click at [1158, 698] on html "Menu Boards Boards Boards All jobs Status Workforce Workforce My Workforce Recr…" at bounding box center [623, 349] width 1247 height 699
click at [1151, 685] on button "Next" at bounding box center [1180, 704] width 103 height 38
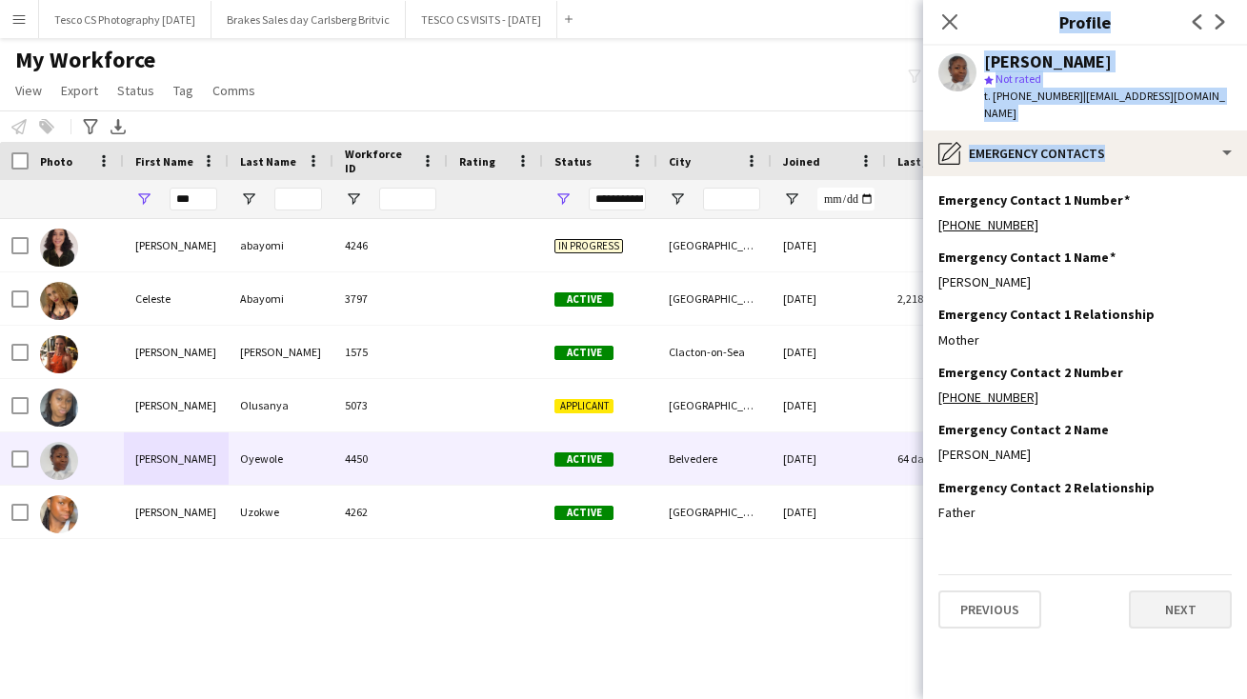
scroll to position [0, 0]
click at [1154, 591] on button "Next" at bounding box center [1180, 610] width 103 height 38
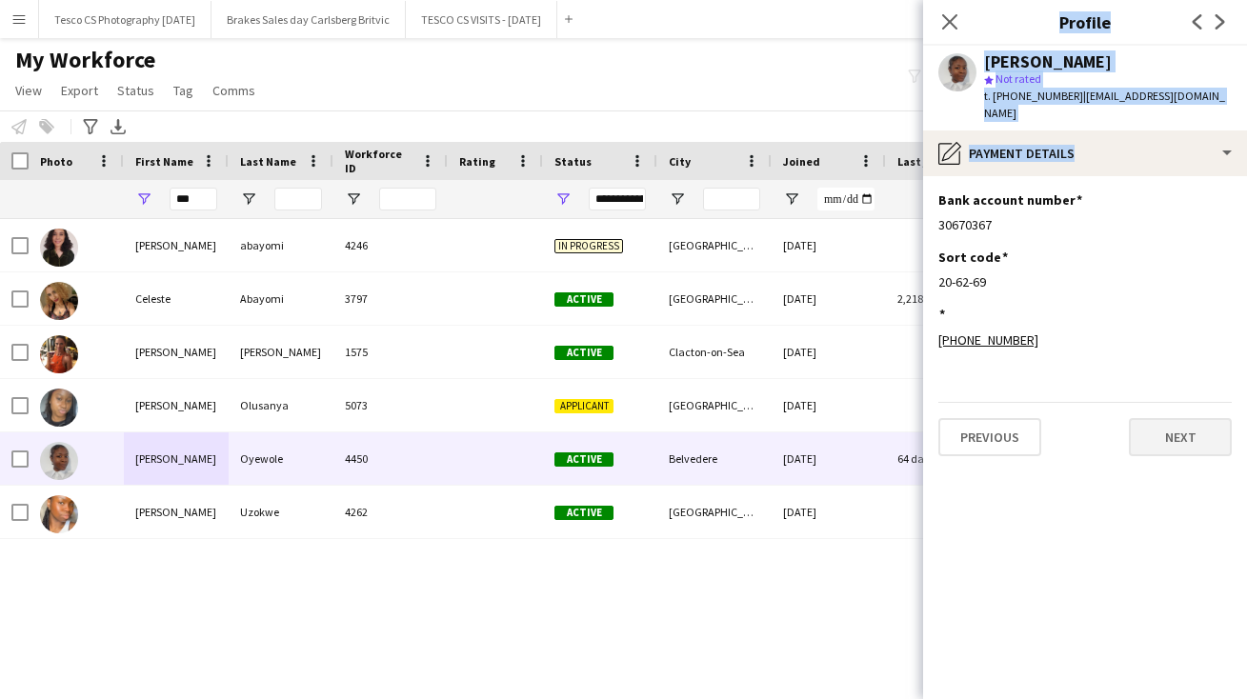
click at [1160, 418] on button "Next" at bounding box center [1180, 437] width 103 height 38
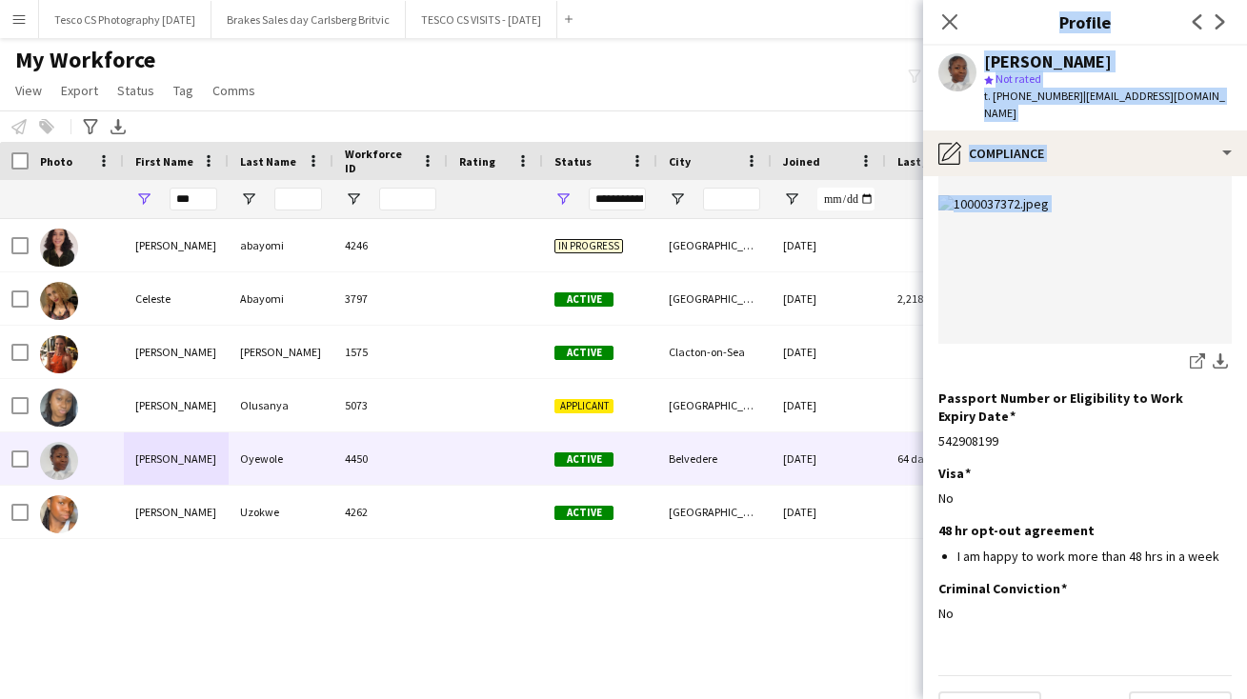
scroll to position [292, 0]
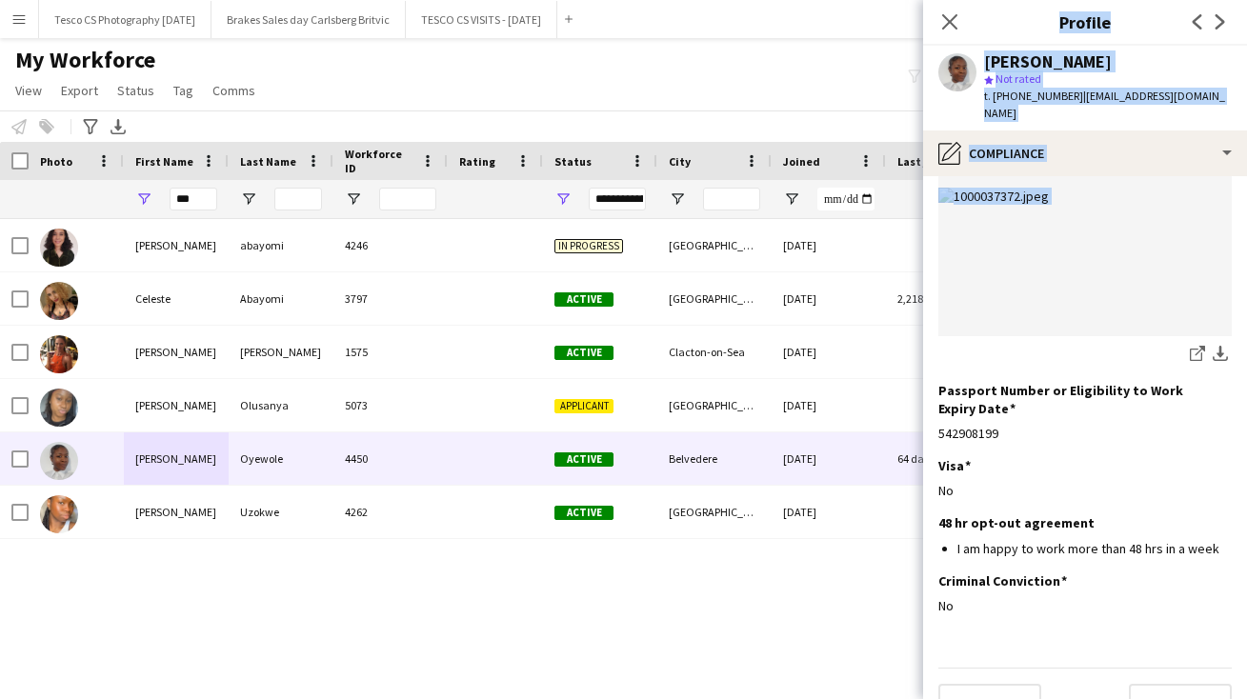
drag, startPoint x: 1109, startPoint y: 610, endPoint x: 1109, endPoint y: 727, distance: 117.2
click at [1109, 698] on html "Menu Boards Boards Boards All jobs Status Workforce Workforce My Workforce Recr…" at bounding box center [623, 349] width 1247 height 699
click at [1164, 684] on button "Next" at bounding box center [1180, 703] width 103 height 38
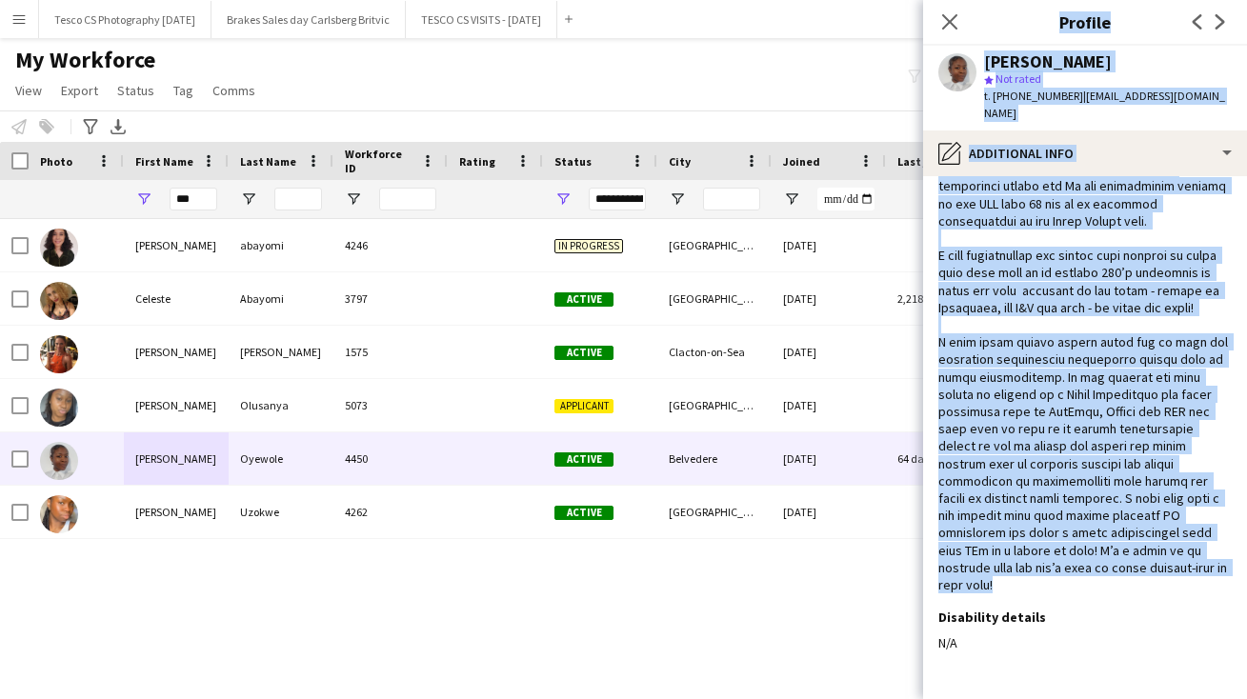
scroll to position [148, 0]
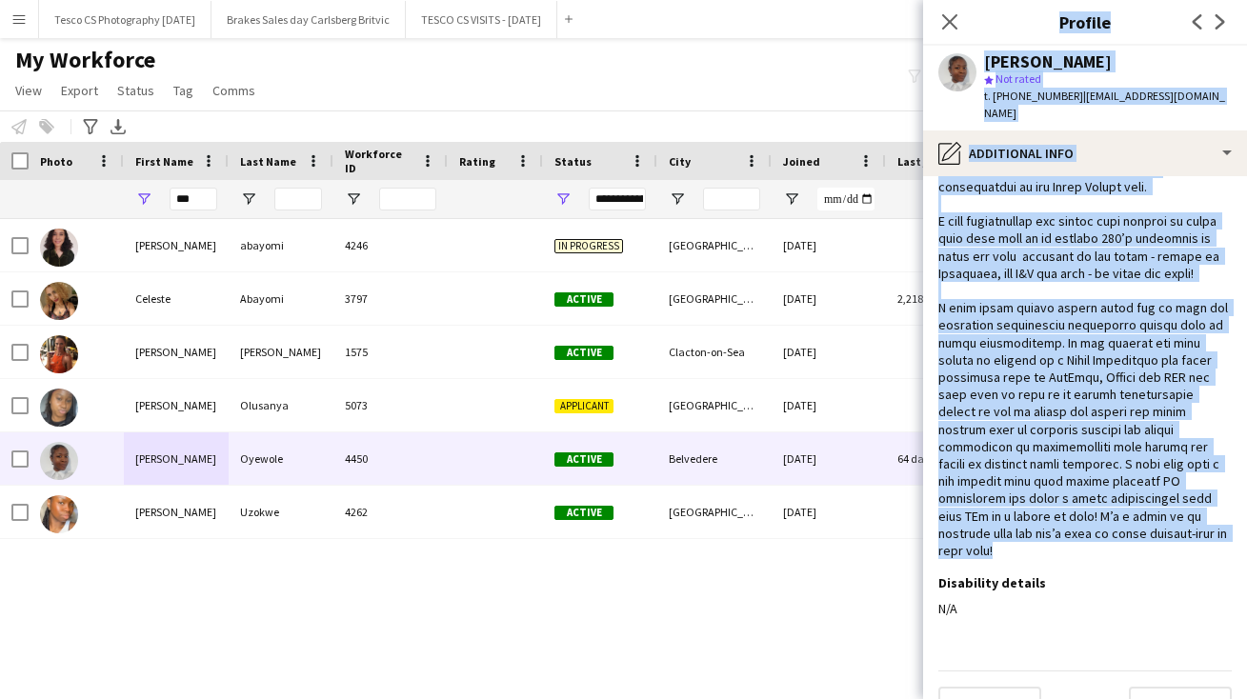
drag, startPoint x: 1148, startPoint y: 660, endPoint x: 1148, endPoint y: 715, distance: 54.3
click at [1148, 698] on html "Menu Boards Boards Boards All jobs Status Workforce Workforce My Workforce Recr…" at bounding box center [623, 349] width 1247 height 699
click at [1174, 687] on button "Next" at bounding box center [1180, 706] width 103 height 38
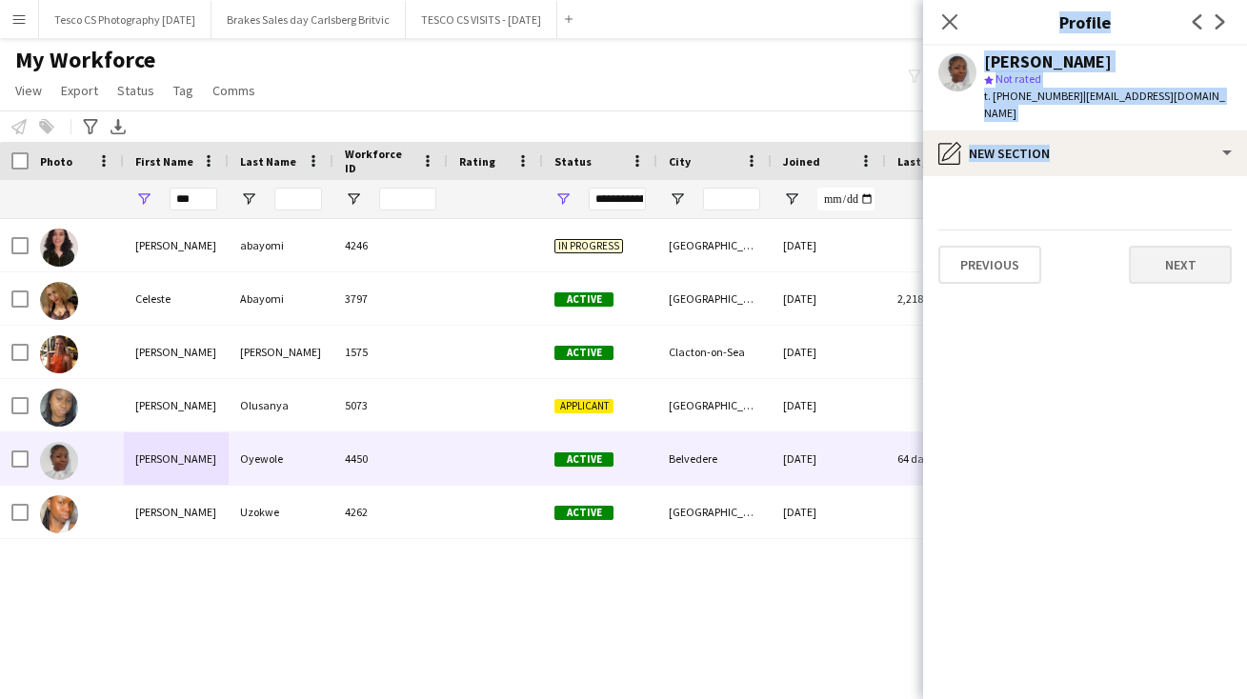
click at [1169, 246] on button "Next" at bounding box center [1180, 265] width 103 height 38
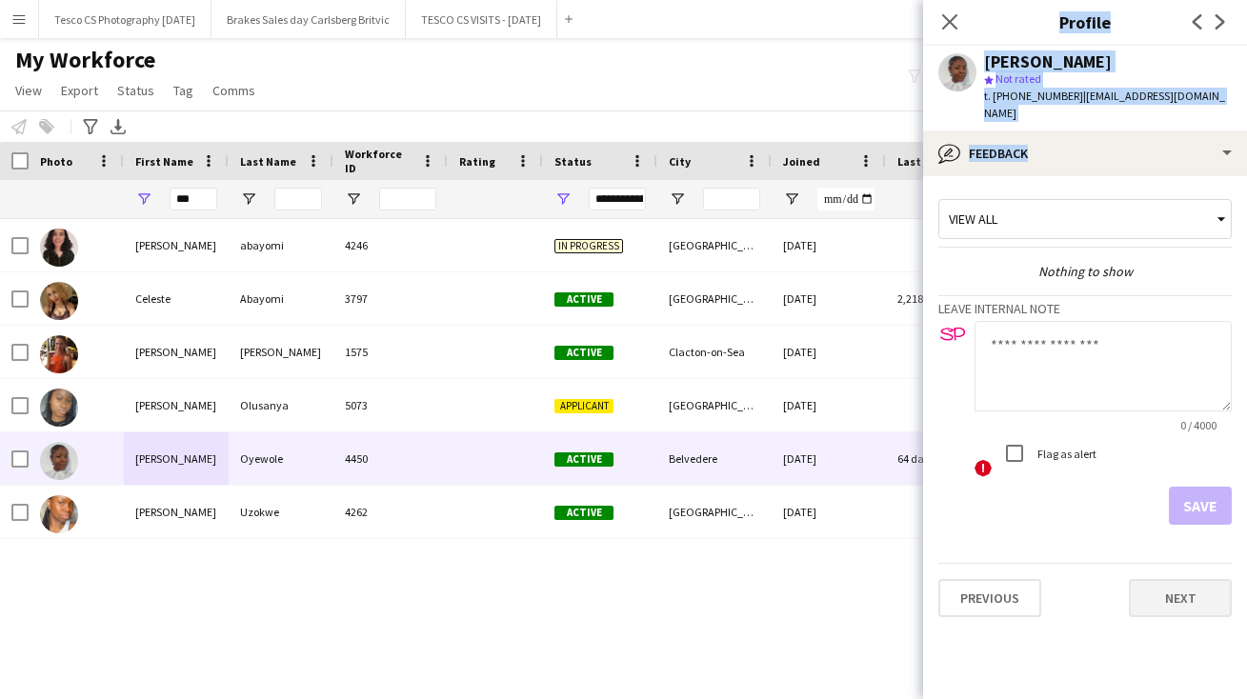
click at [1149, 583] on button "Next" at bounding box center [1180, 598] width 103 height 38
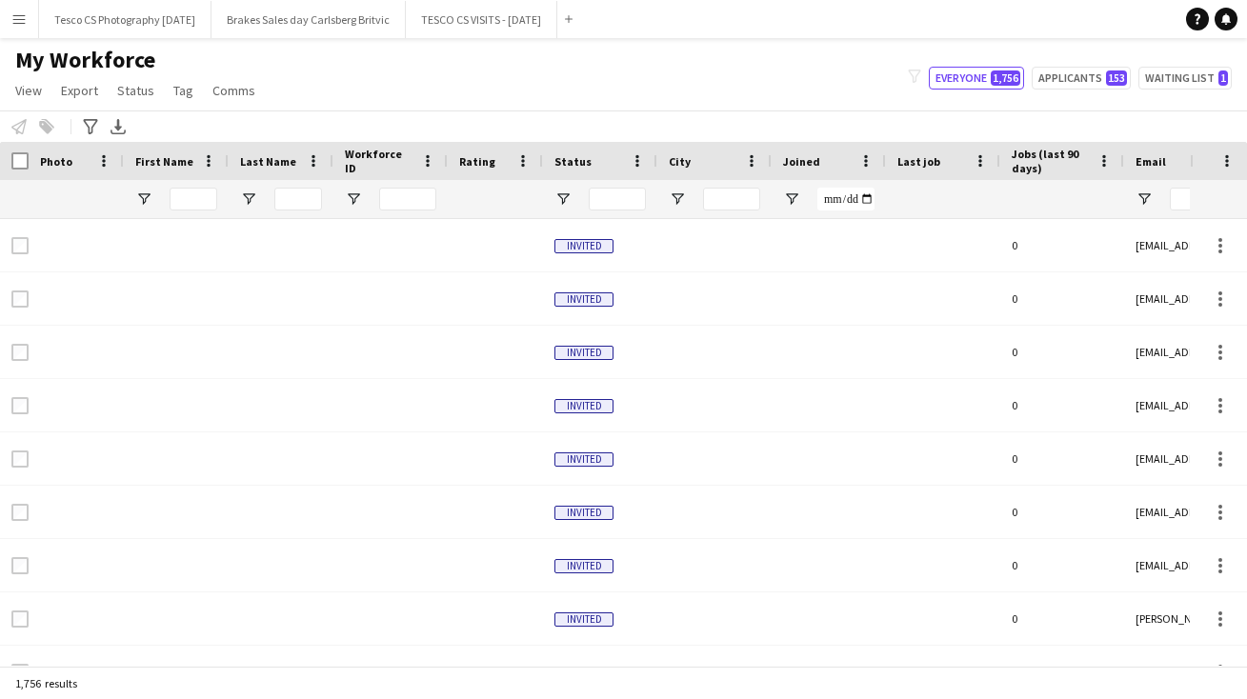
type input "***"
type input "**********"
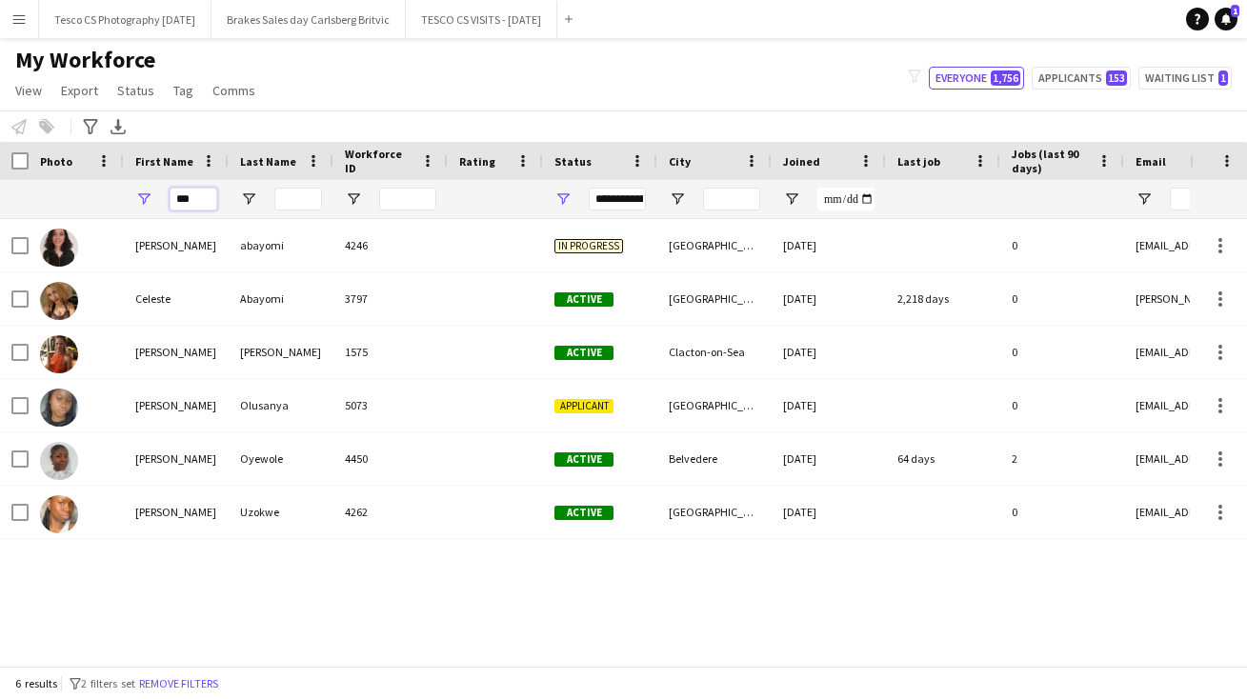
drag, startPoint x: 197, startPoint y: 201, endPoint x: 111, endPoint y: 195, distance: 86.9
click at [111, 195] on div "***" at bounding box center [1033, 199] width 2066 height 38
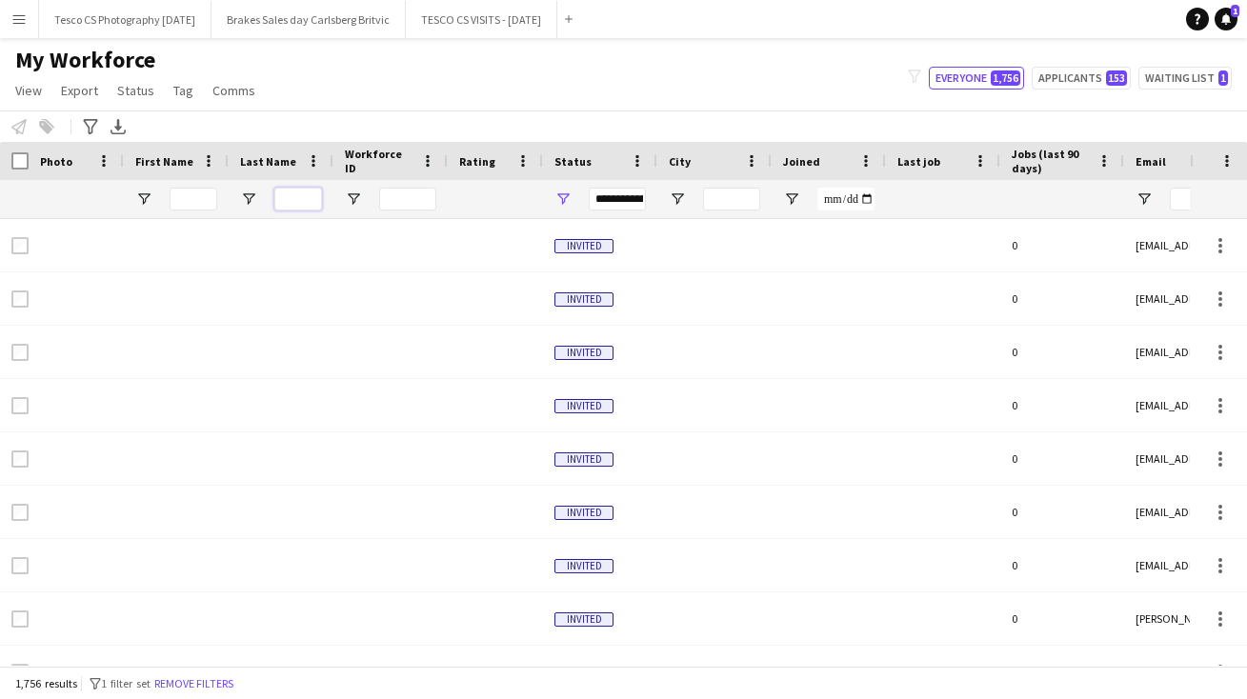
click at [292, 201] on input "Last Name Filter Input" at bounding box center [298, 199] width 48 height 23
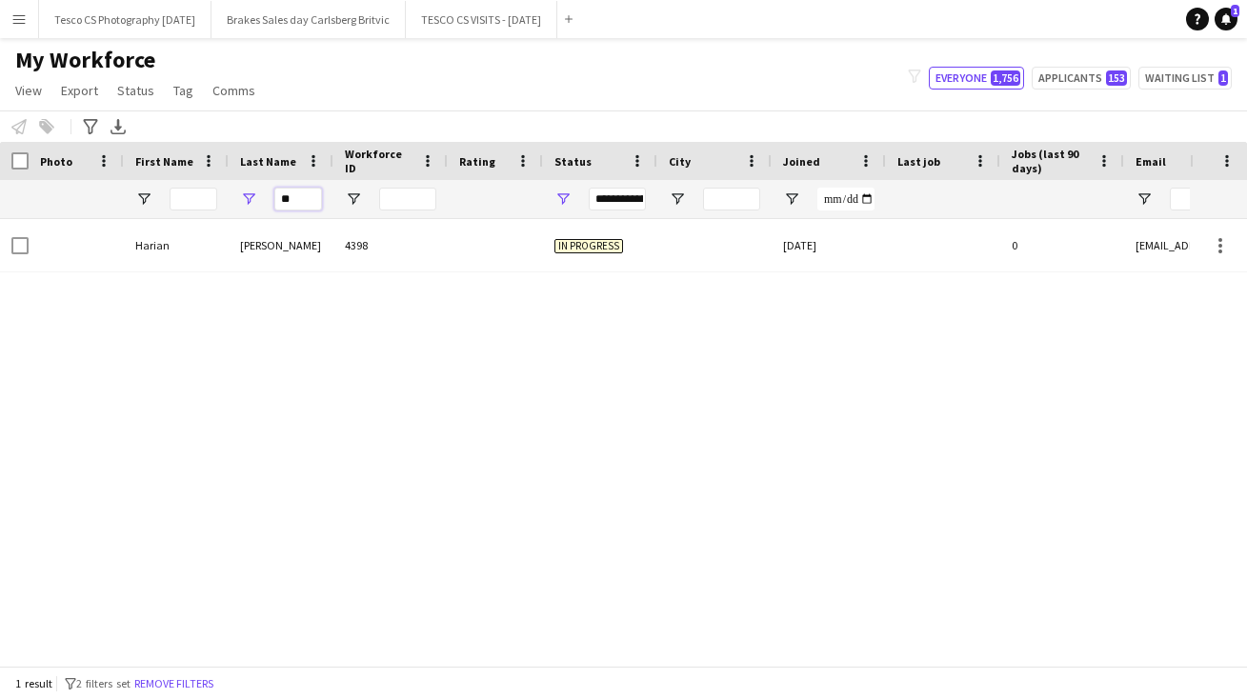
type input "*"
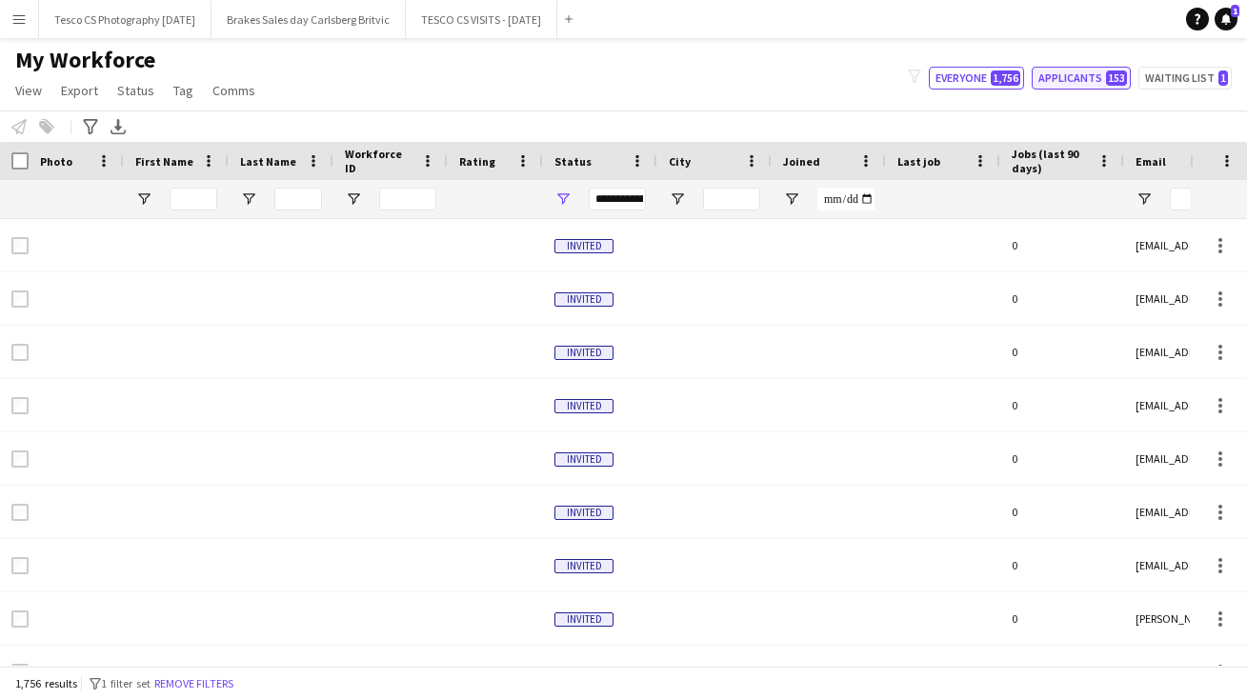
click at [1085, 77] on button "Applicants 153" at bounding box center [1081, 78] width 99 height 23
type input "**********"
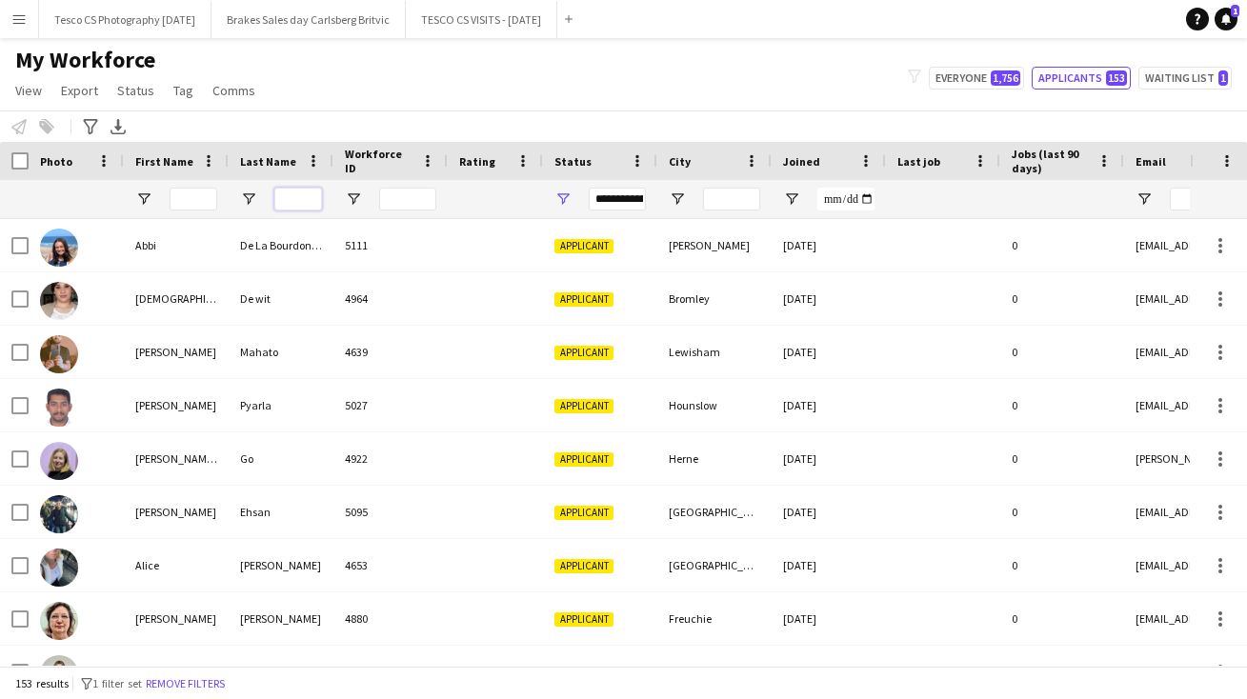
click at [295, 197] on input "Last Name Filter Input" at bounding box center [298, 199] width 48 height 23
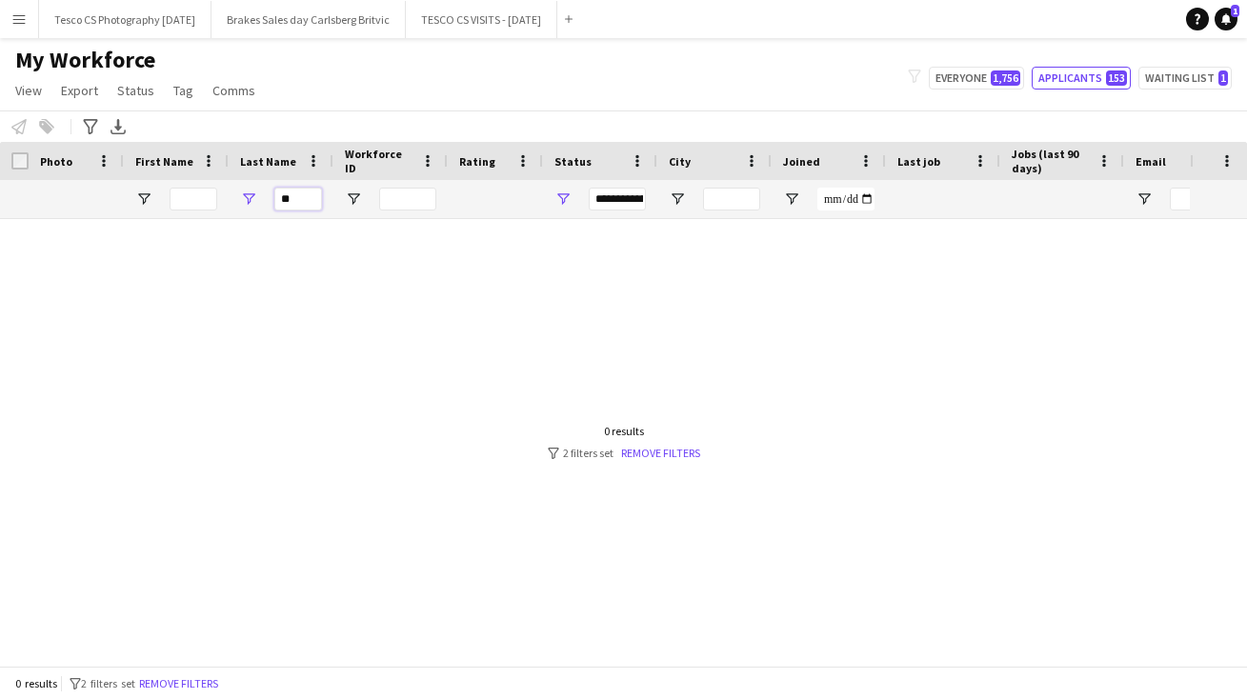
type input "*"
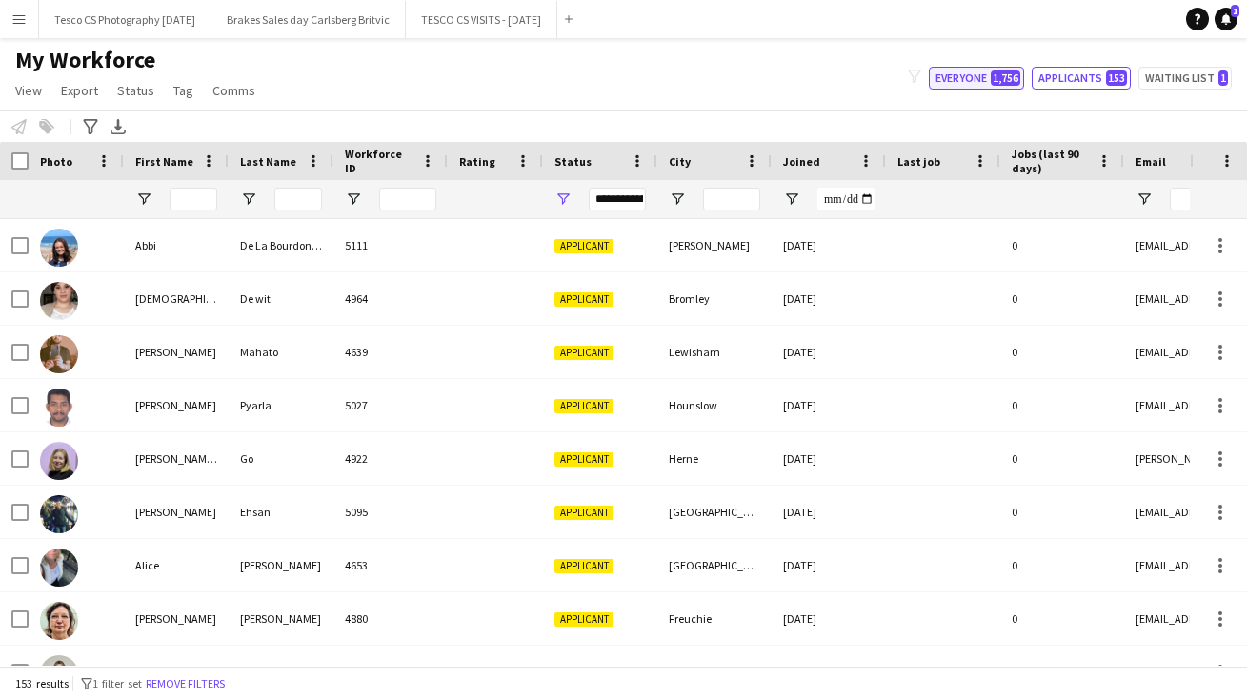
click at [970, 80] on button "Everyone 1,756" at bounding box center [976, 78] width 95 height 23
type input "**********"
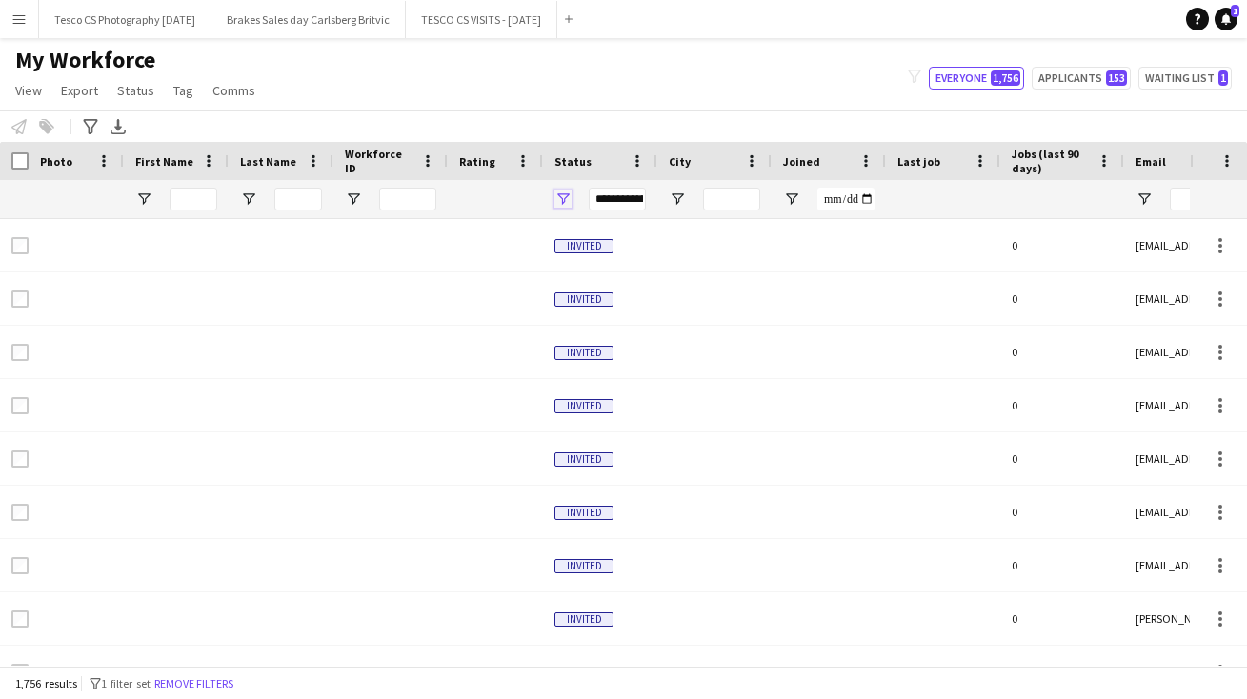
click at [565, 195] on span "Open Filter Menu" at bounding box center [563, 199] width 17 height 17
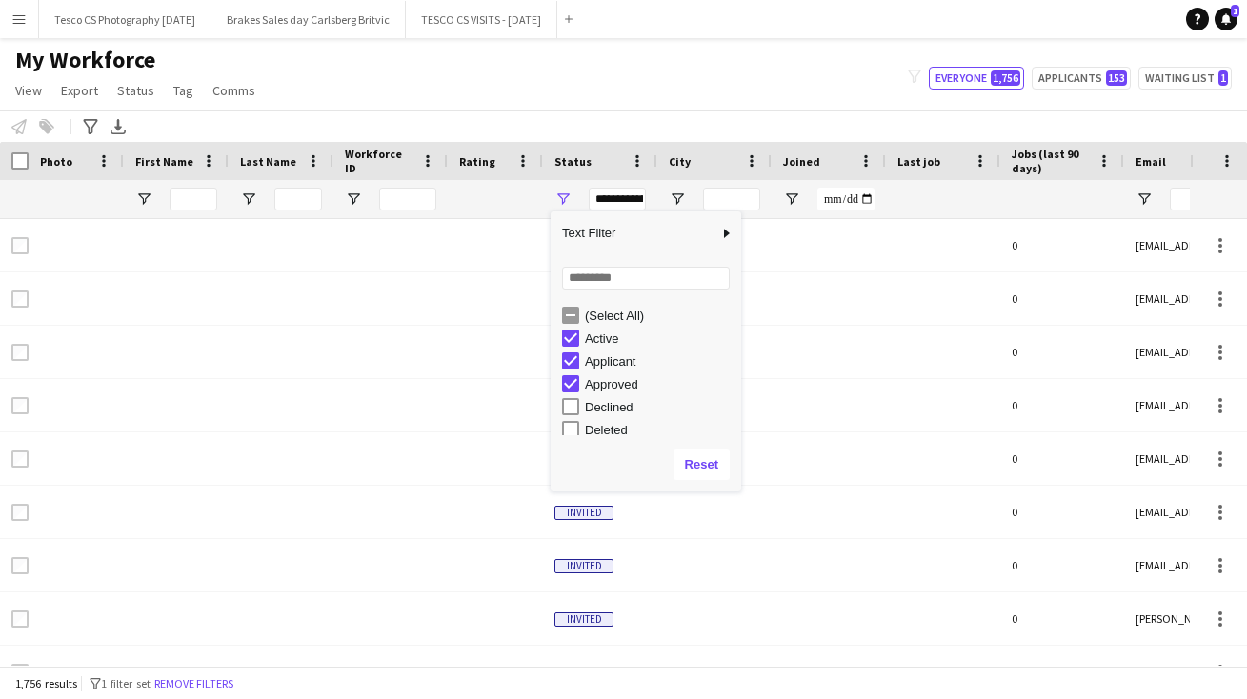
drag, startPoint x: 737, startPoint y: 337, endPoint x: 734, endPoint y: 394, distance: 56.3
click at [734, 394] on div "(Select All) Active Applicant Approved Declined Deleted" at bounding box center [646, 369] width 191 height 137
click at [697, 462] on button "Reset" at bounding box center [702, 465] width 56 height 30
click at [300, 200] on input "Last Name Filter Input" at bounding box center [298, 199] width 48 height 23
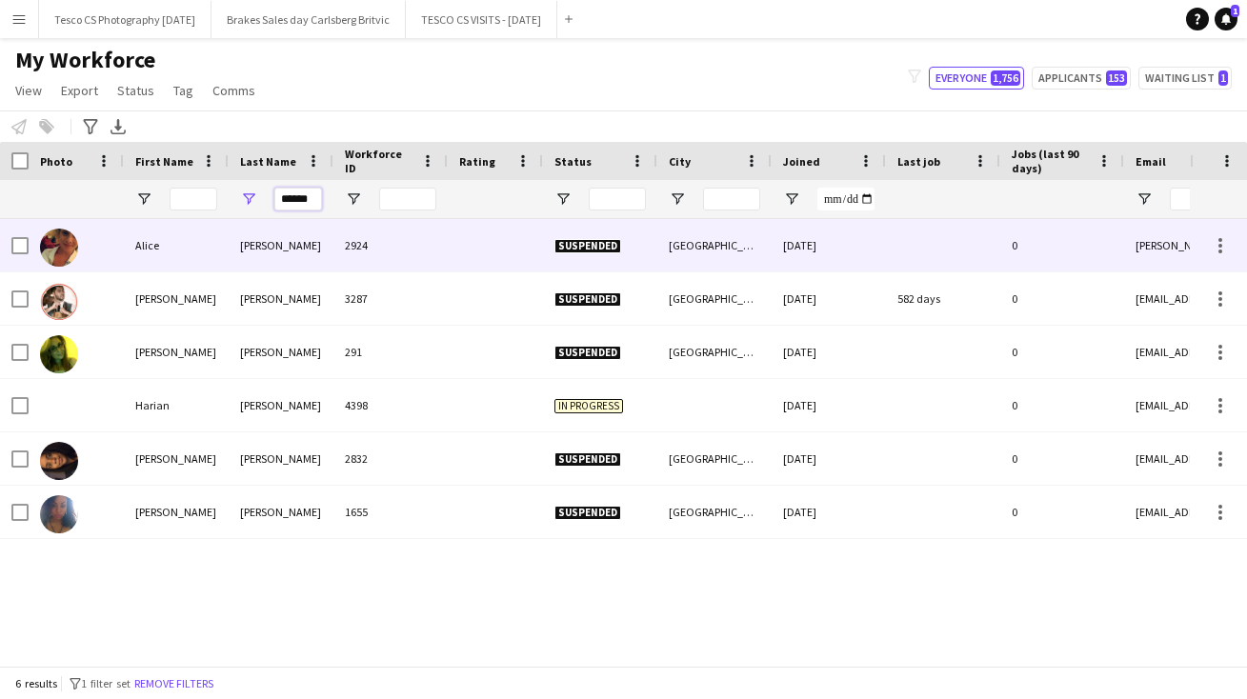
type input "******"
drag, startPoint x: 295, startPoint y: 232, endPoint x: 258, endPoint y: 296, distance: 73.9
click at [258, 296] on div "[PERSON_NAME]" at bounding box center [281, 299] width 105 height 52
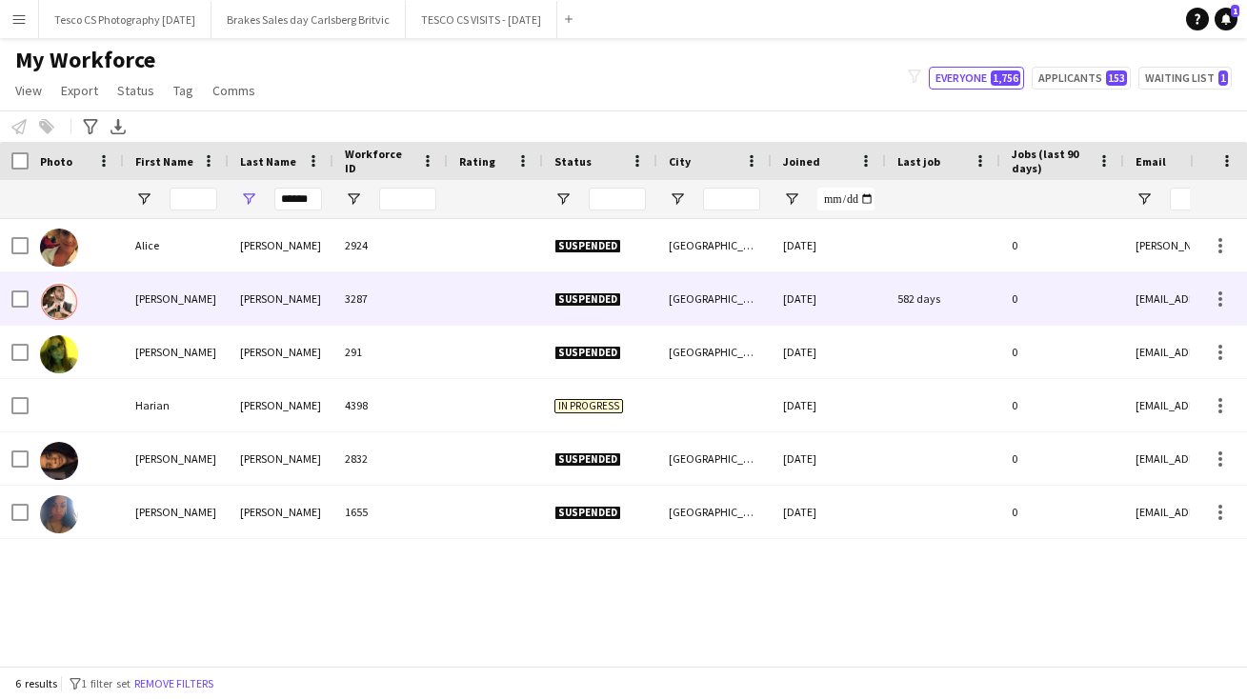
click at [258, 296] on div "[PERSON_NAME]" at bounding box center [281, 299] width 105 height 52
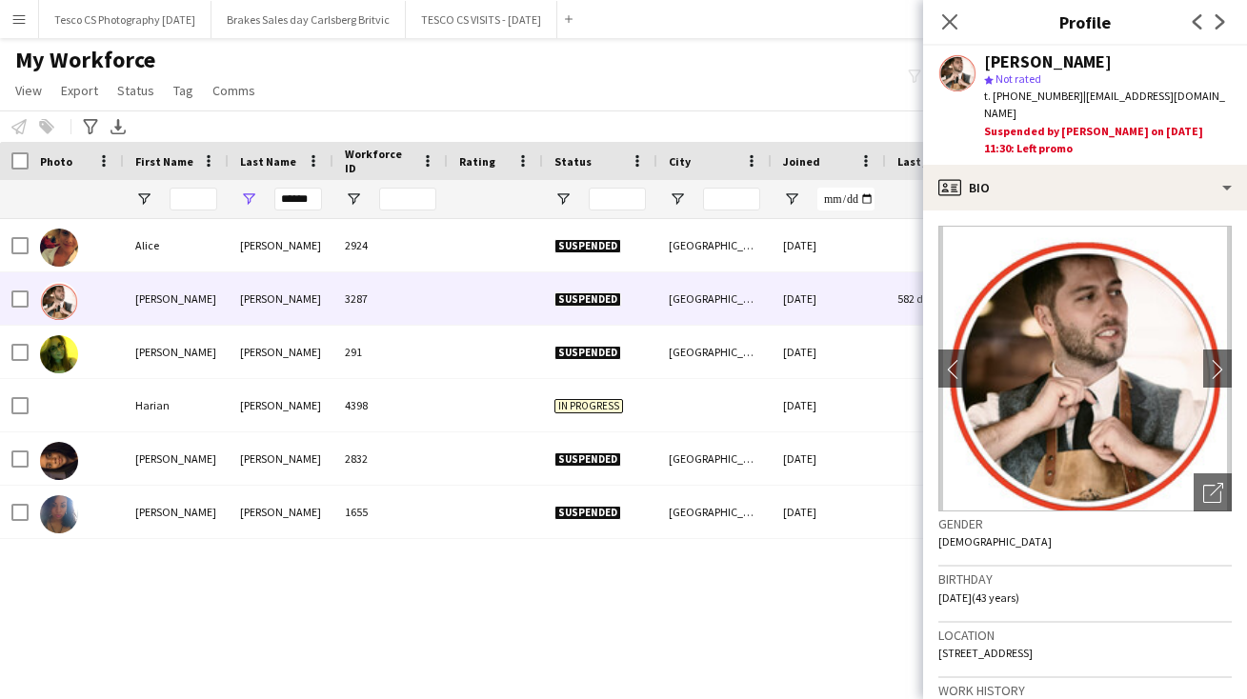
click at [650, 68] on div "My Workforce View Views Default view New view Update view Delete view Edit name…" at bounding box center [623, 78] width 1247 height 65
